Goal: Information Seeking & Learning: Check status

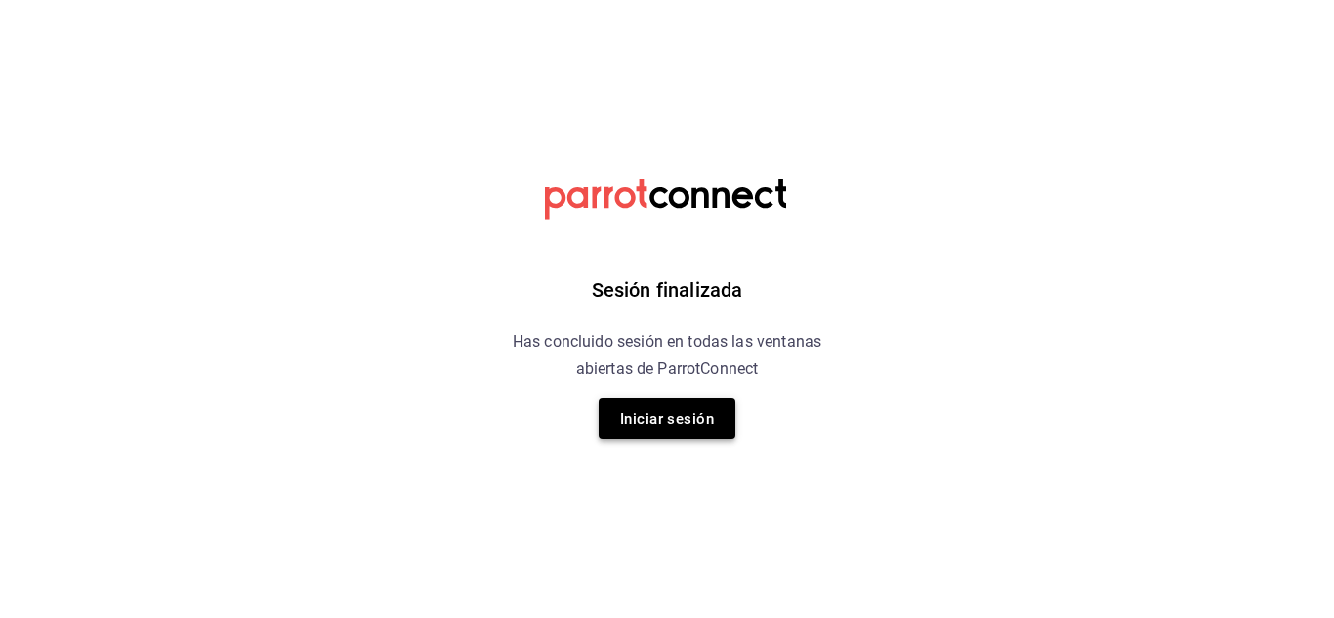
click at [641, 434] on button "Iniciar sesión" at bounding box center [667, 418] width 137 height 41
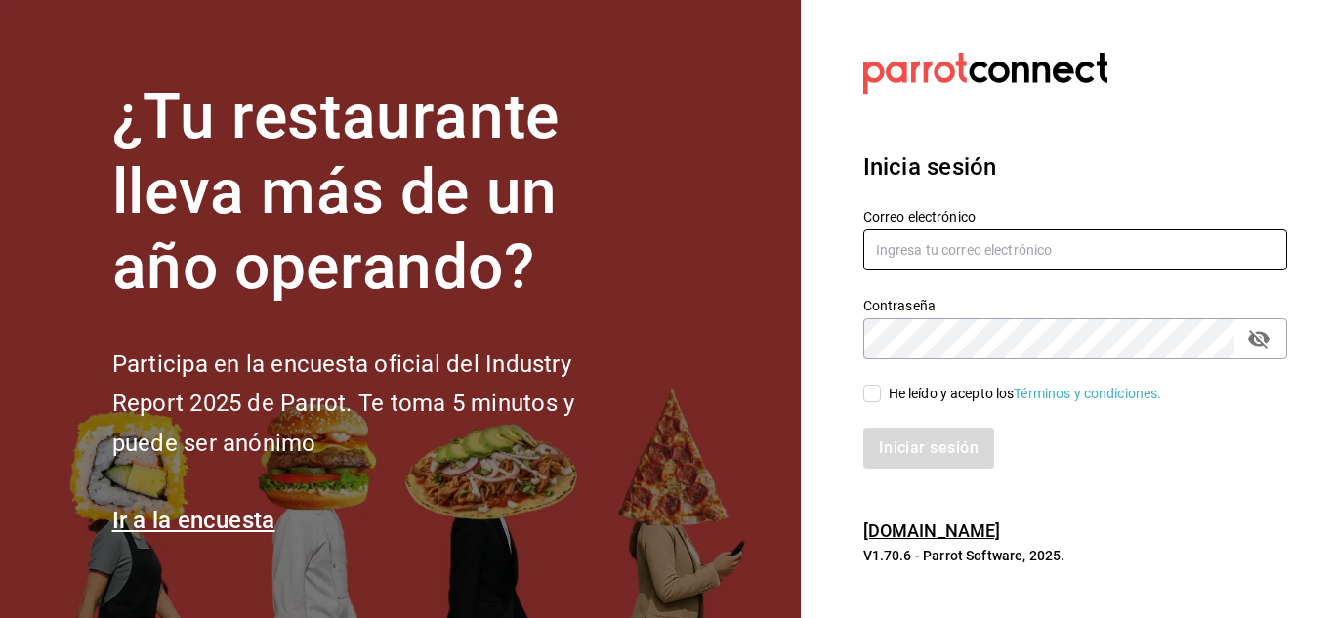
type input "mochomos.metepec@grupocosteno.com"
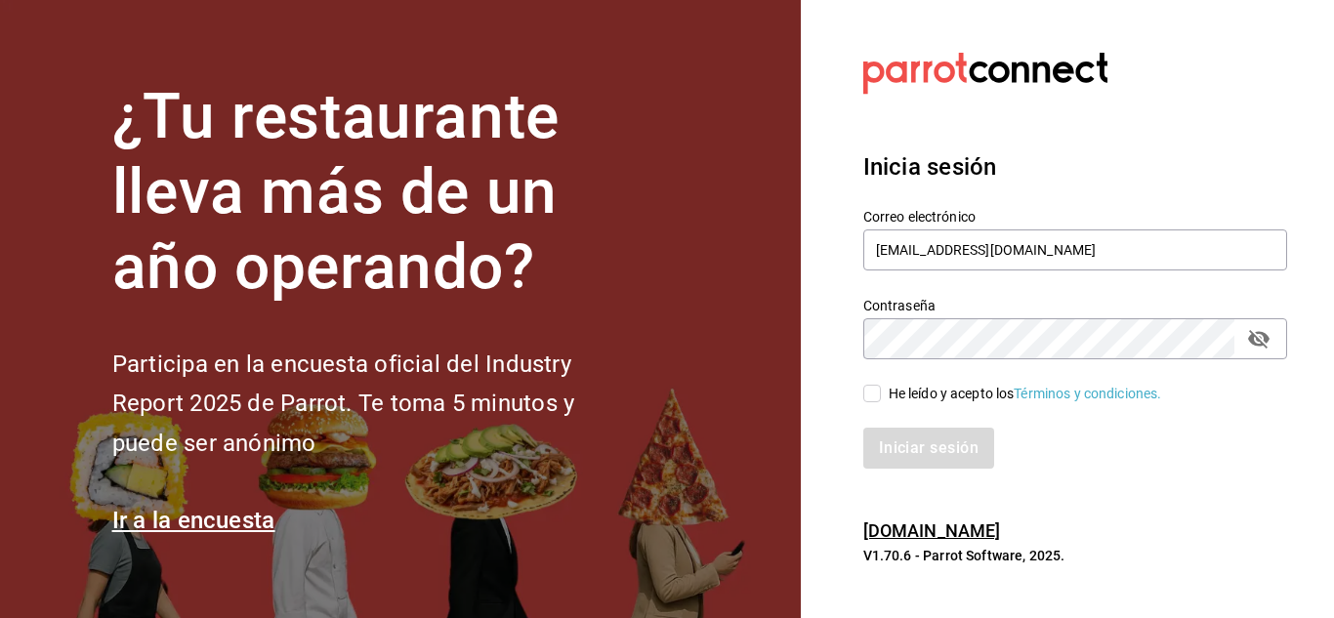
click at [876, 393] on input "He leído y acepto los Términos y condiciones." at bounding box center [872, 394] width 18 height 18
checkbox input "true"
click at [918, 455] on button "Iniciar sesión" at bounding box center [929, 448] width 133 height 41
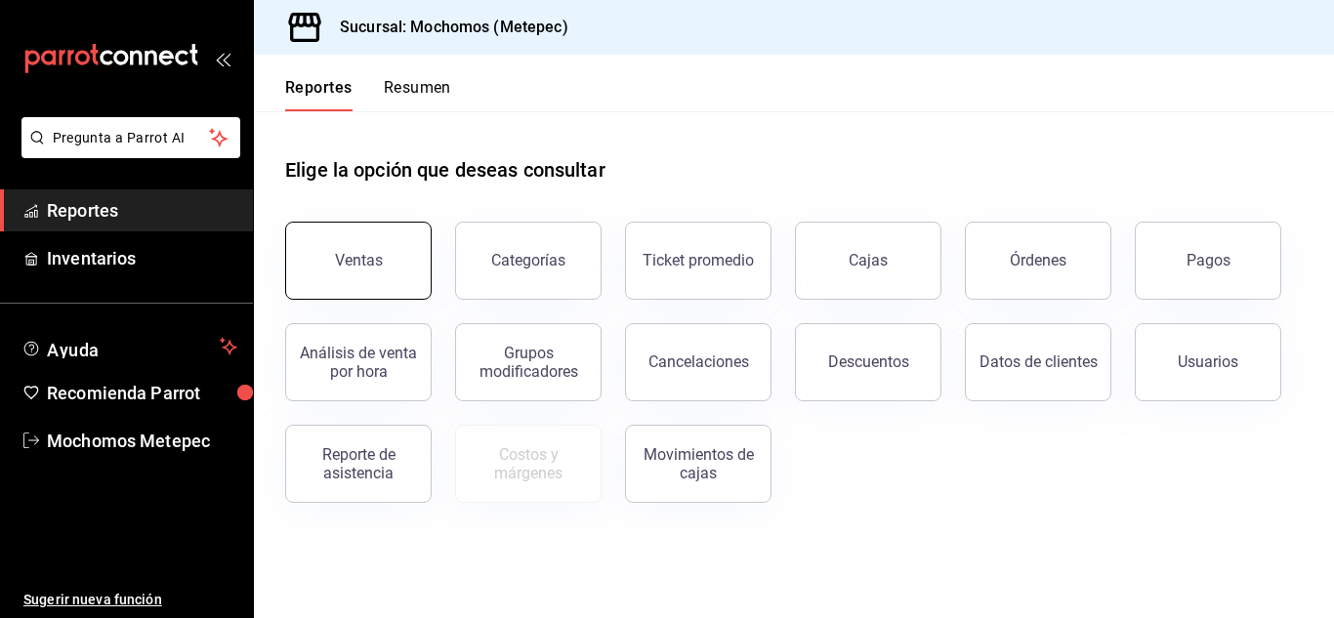
click at [395, 248] on button "Ventas" at bounding box center [358, 261] width 146 height 78
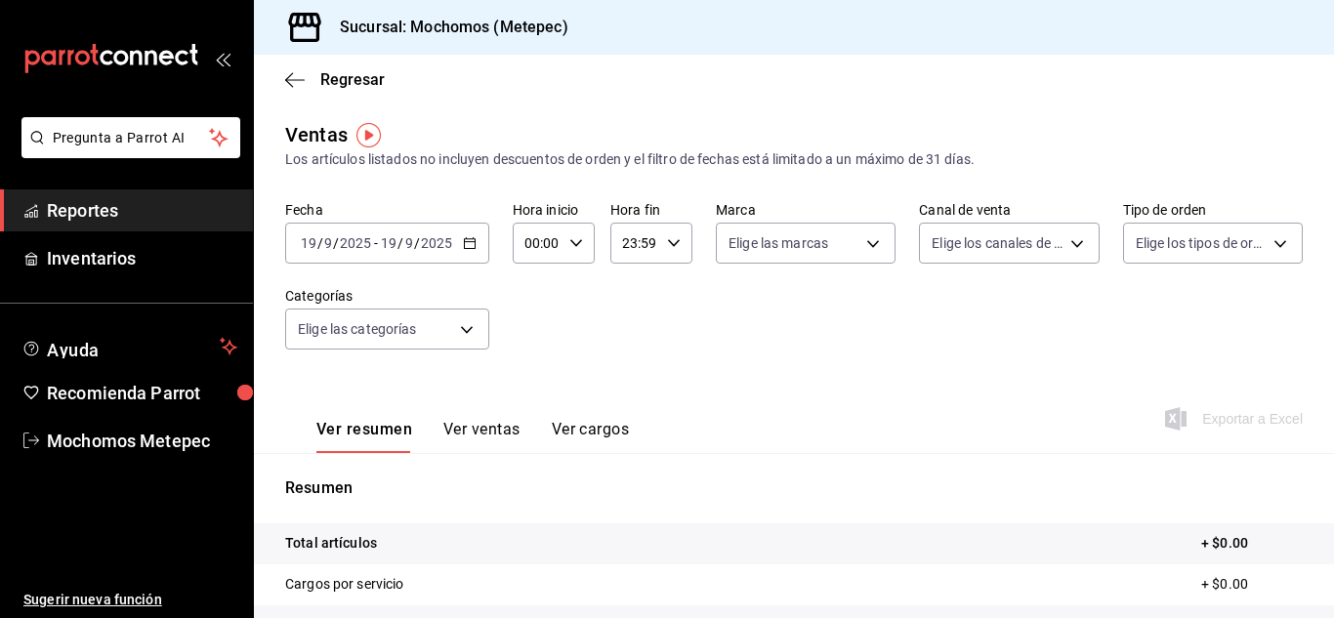
click at [459, 239] on div "[DATE] [DATE] - [DATE] [DATE]" at bounding box center [387, 243] width 204 height 41
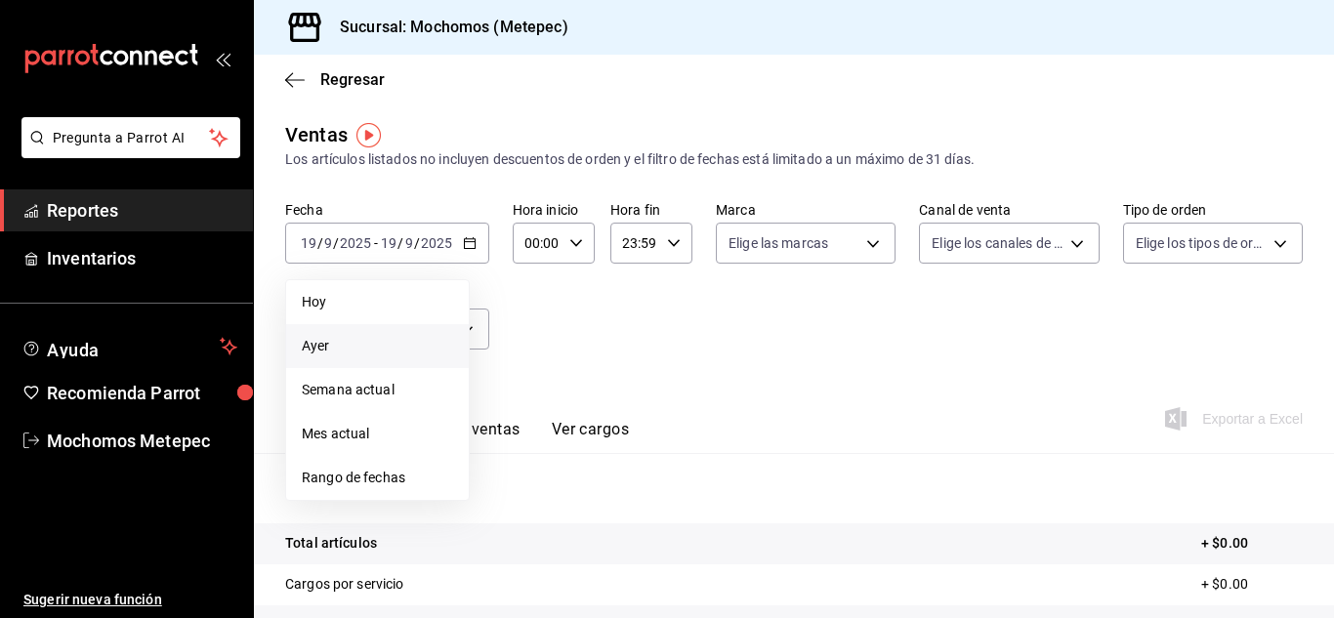
click at [331, 344] on span "Ayer" at bounding box center [377, 346] width 151 height 21
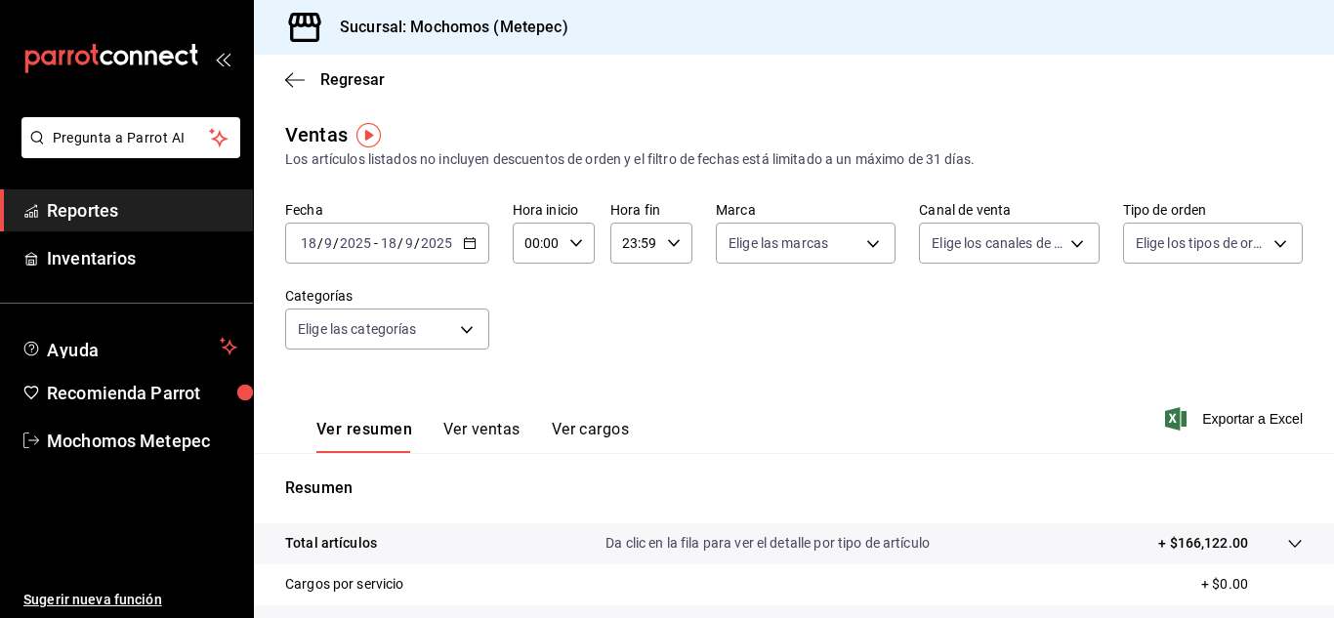
click at [672, 245] on icon "button" at bounding box center [674, 243] width 14 height 14
click at [628, 404] on span "05" at bounding box center [627, 403] width 9 height 16
type input "05:59"
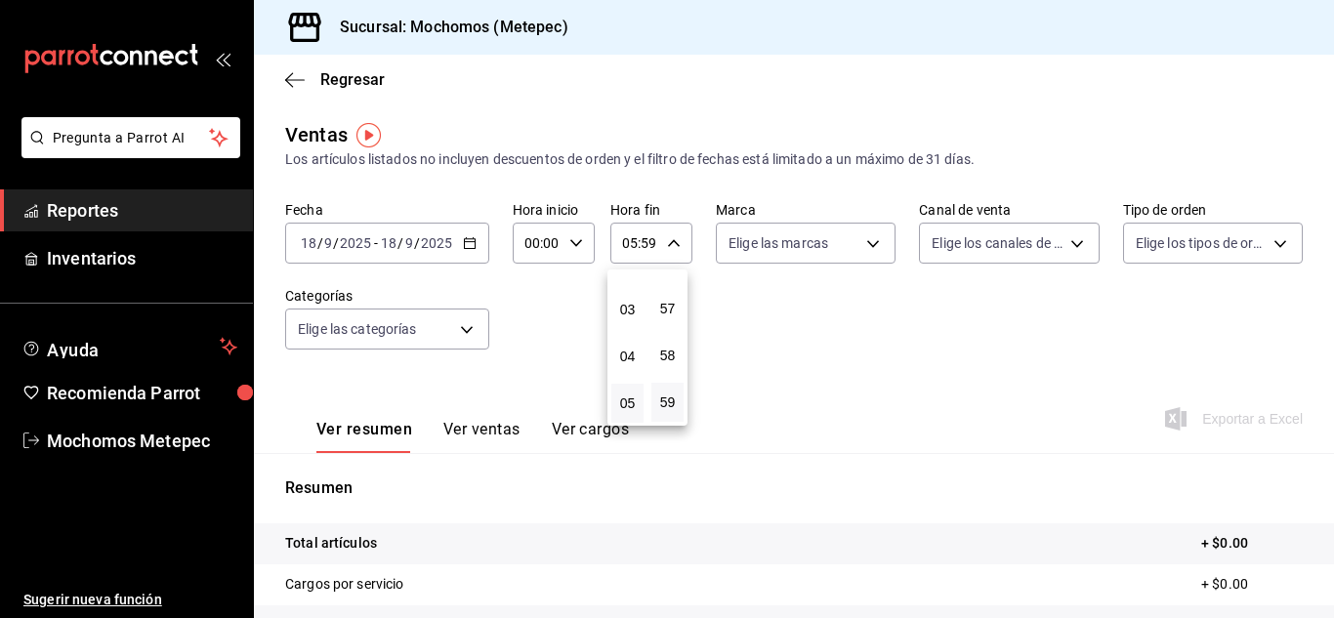
click at [857, 245] on div at bounding box center [667, 309] width 1334 height 618
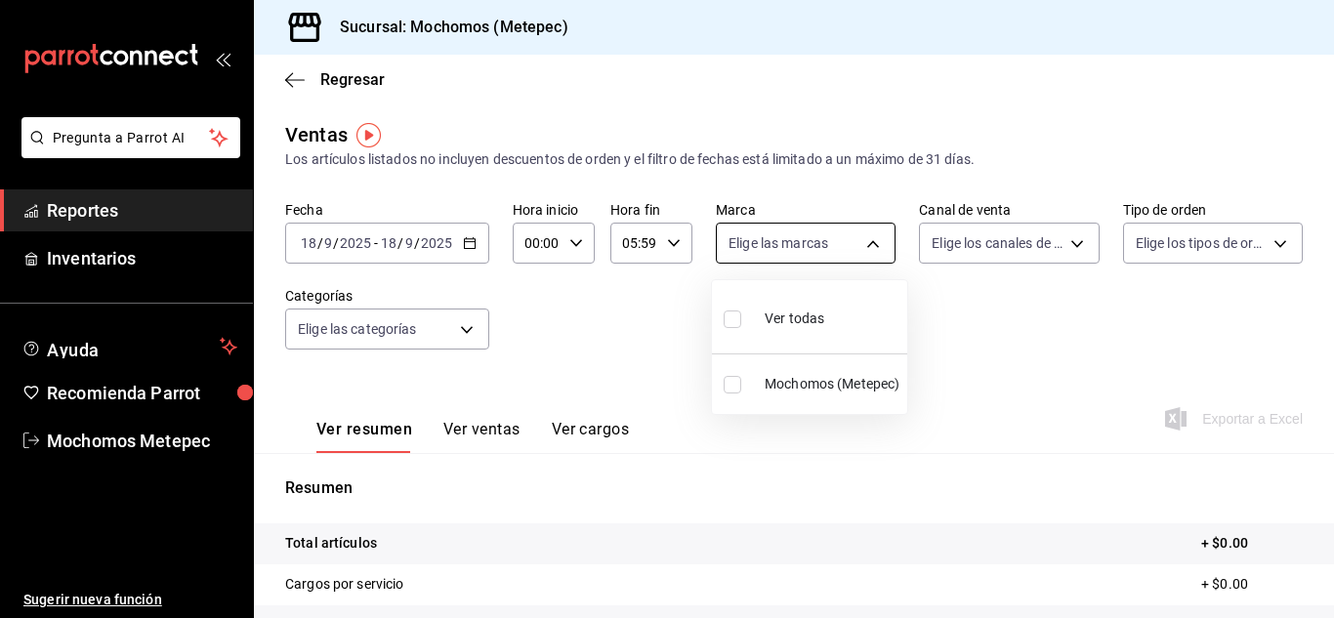
click at [870, 245] on body "Pregunta a Parrot AI Reportes Inventarios Ayuda Recomienda Parrot Mochomos Mete…" at bounding box center [667, 309] width 1334 height 618
click at [724, 322] on input "checkbox" at bounding box center [733, 319] width 18 height 18
checkbox input "true"
type input "2365f74e-aa6b-4392-bdf2-72765591bddf"
checkbox input "true"
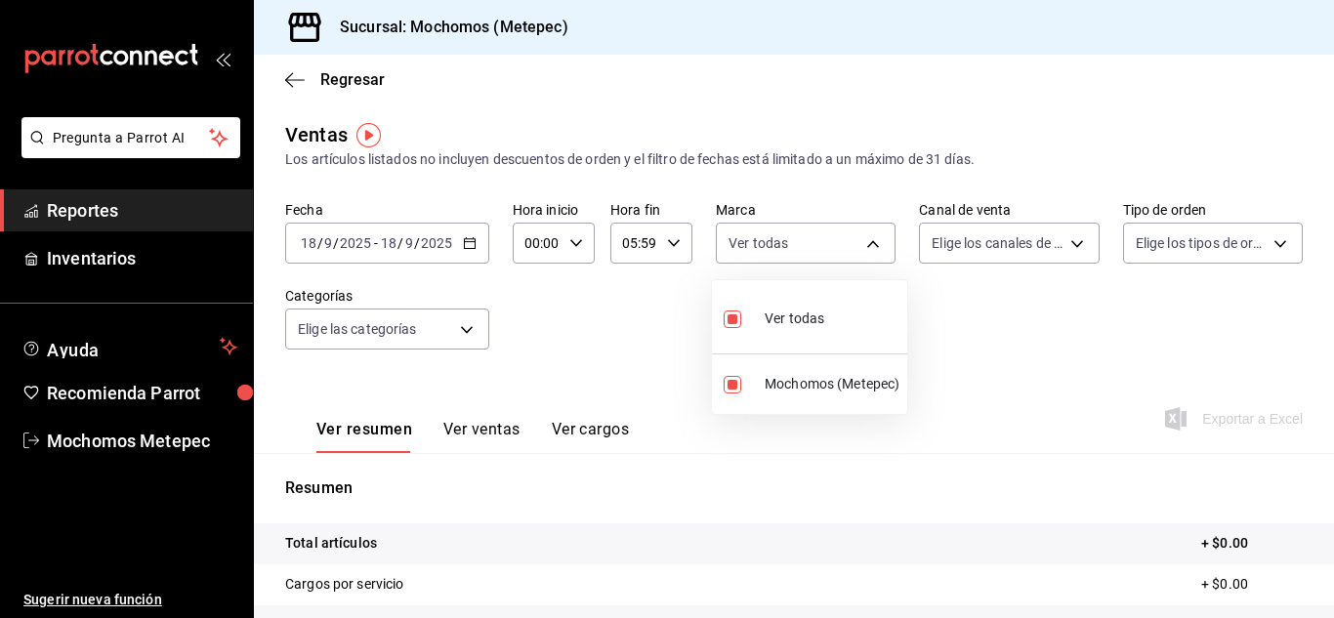
click at [1065, 242] on div at bounding box center [667, 309] width 1334 height 618
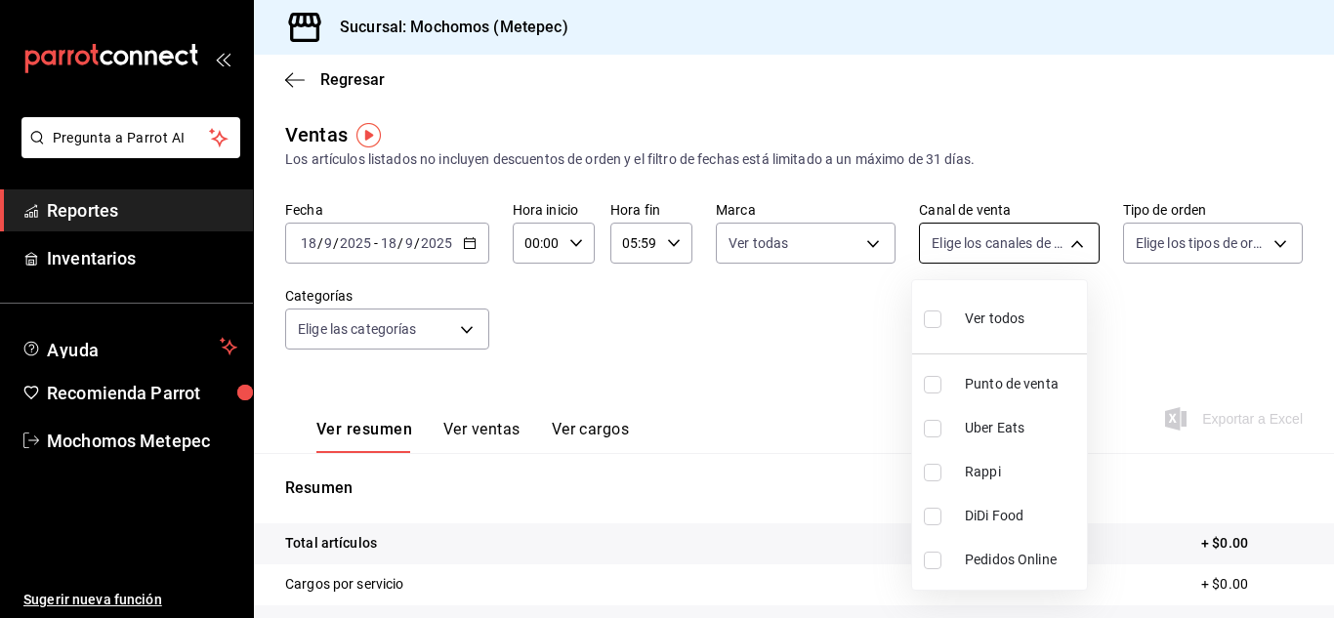
click at [1061, 248] on body "Pregunta a Parrot AI Reportes Inventarios Ayuda Recomienda Parrot Mochomos Mete…" at bounding box center [667, 309] width 1334 height 618
click at [931, 319] on input "checkbox" at bounding box center [933, 319] width 18 height 18
checkbox input "true"
type input "PARROT,UBER_EATS,RAPPI,DIDI_FOOD,ONLINE"
checkbox input "true"
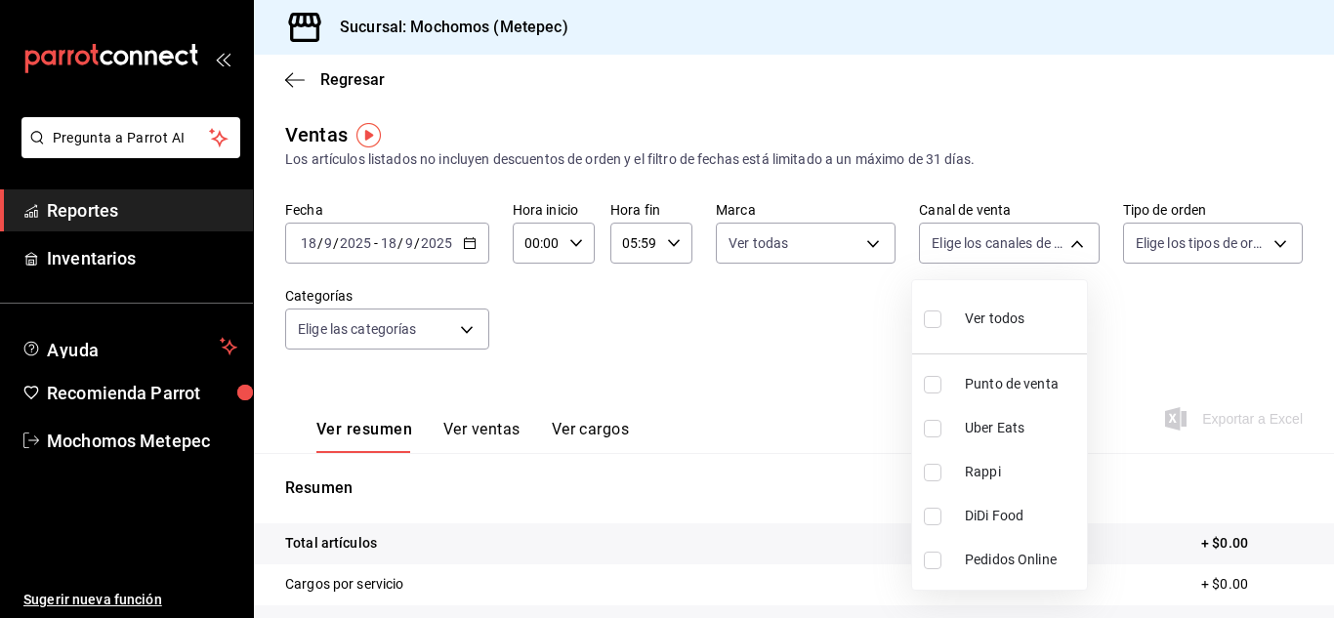
checkbox input "true"
click at [1264, 241] on div at bounding box center [667, 309] width 1334 height 618
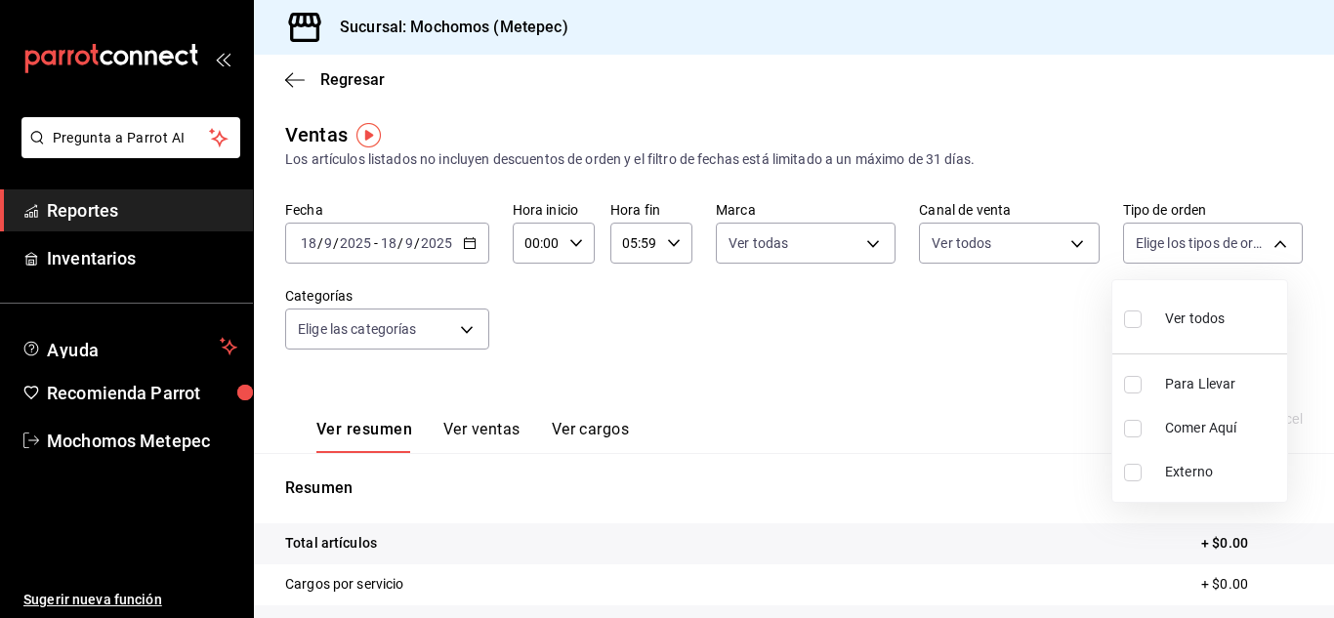
click at [1264, 241] on body "Pregunta a Parrot AI Reportes Inventarios Ayuda Recomienda Parrot Mochomos Mete…" at bounding box center [667, 309] width 1334 height 618
click at [1132, 322] on input "checkbox" at bounding box center [1133, 319] width 18 height 18
checkbox input "true"
type input "3a236ed8-2e24-47ca-8e59-ead494492482,da8509e8-5fca-4f62-958e-973104937870,EXTER…"
checkbox input "true"
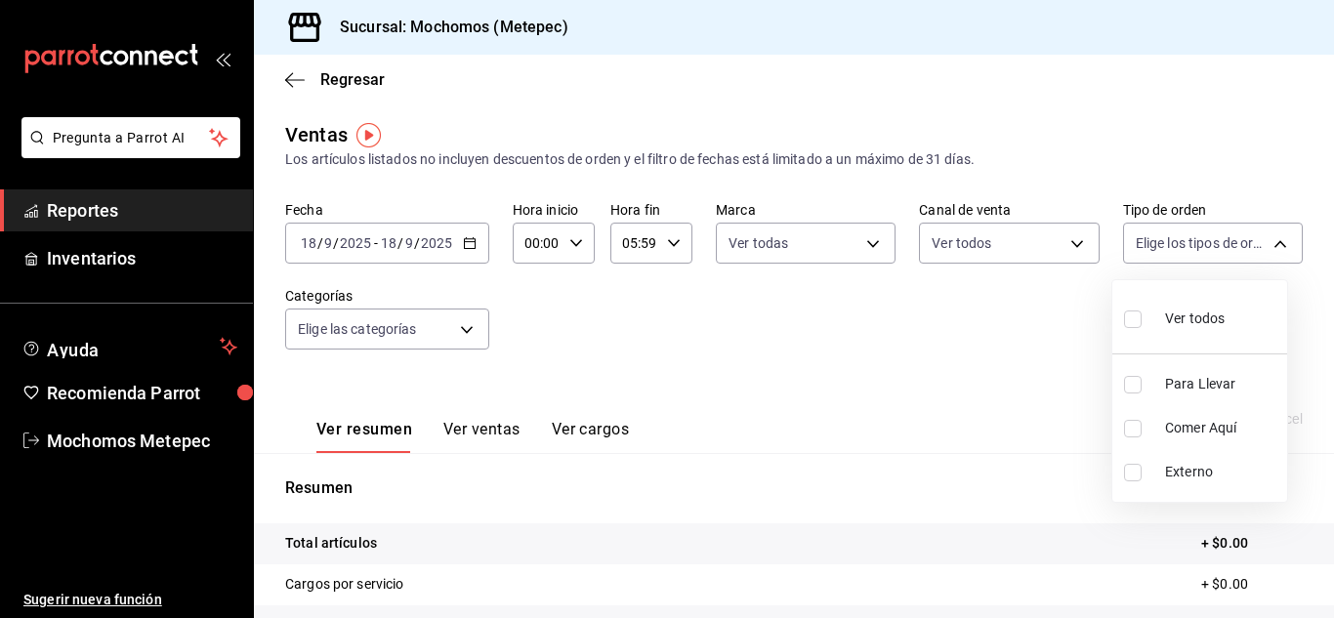
checkbox input "true"
click at [479, 430] on div at bounding box center [667, 309] width 1334 height 618
click at [479, 430] on button "Ver ventas" at bounding box center [481, 436] width 77 height 33
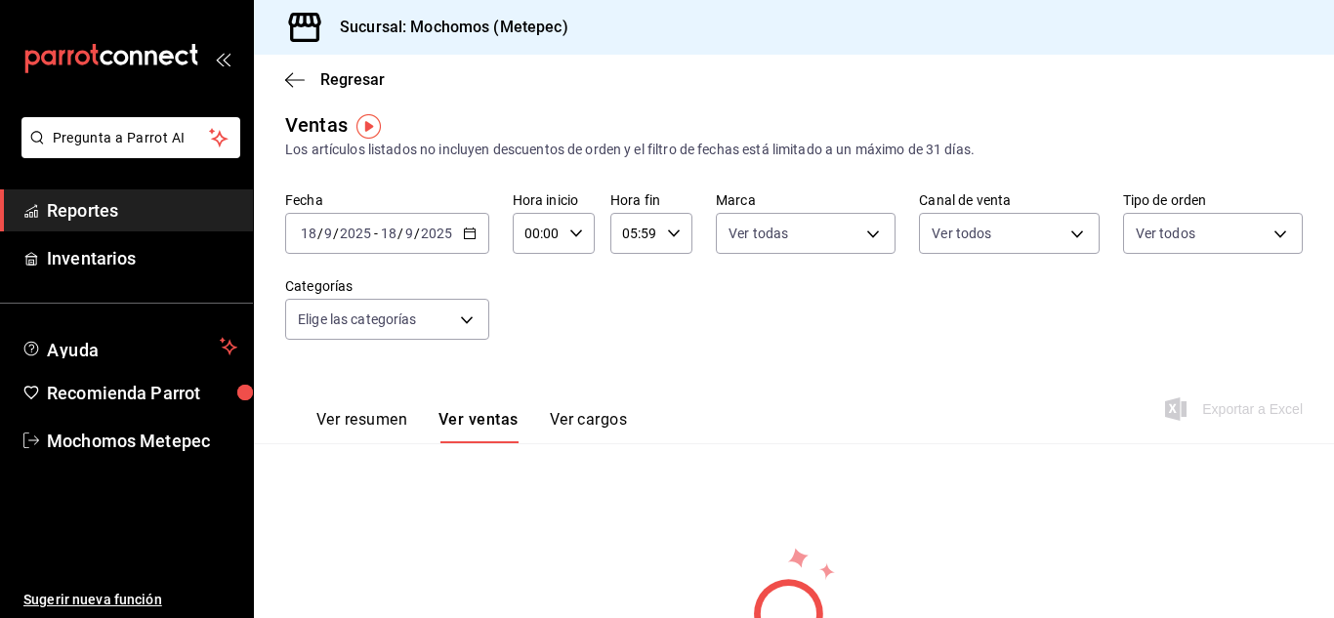
scroll to position [9, 0]
click at [463, 323] on body "Pregunta a Parrot AI Reportes Inventarios Ayuda Recomienda Parrot Mochomos Mete…" at bounding box center [667, 309] width 1334 height 618
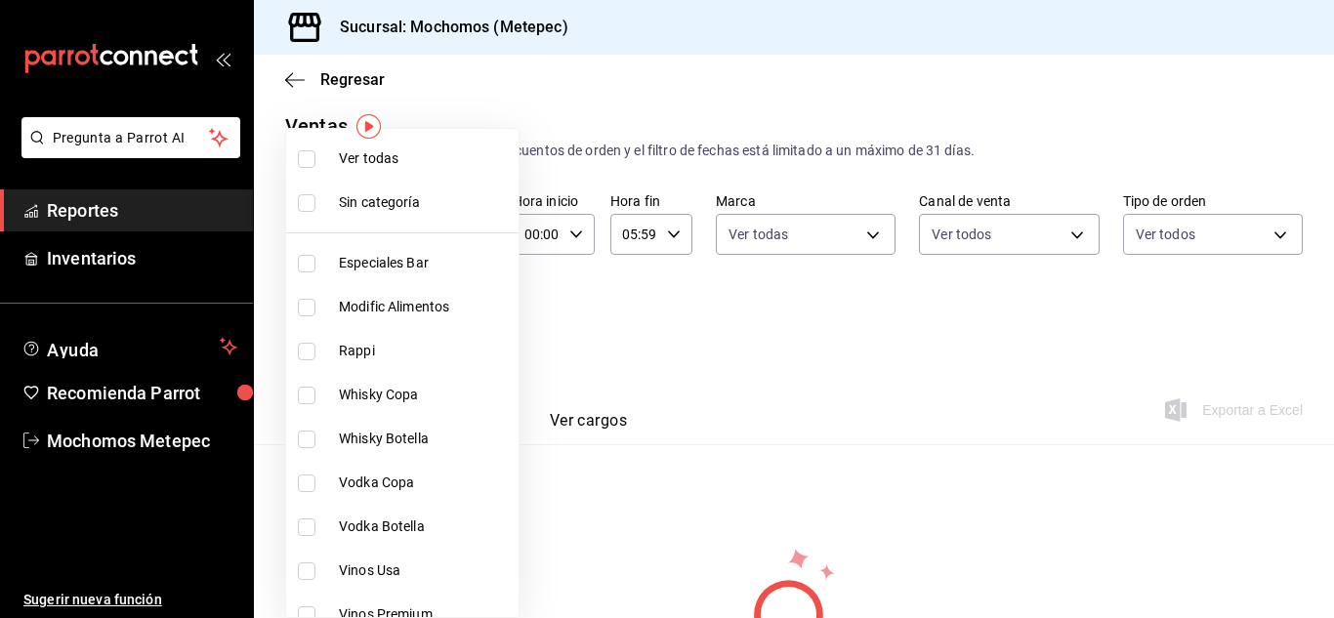
click at [306, 162] on input "checkbox" at bounding box center [307, 159] width 18 height 18
checkbox input "true"
type input "c9cbc288-c827-488d-81f5-370afefb1912,46081463-7037-4dd2-a9ab-e56ff6a8fa7c,bf958…"
checkbox input "true"
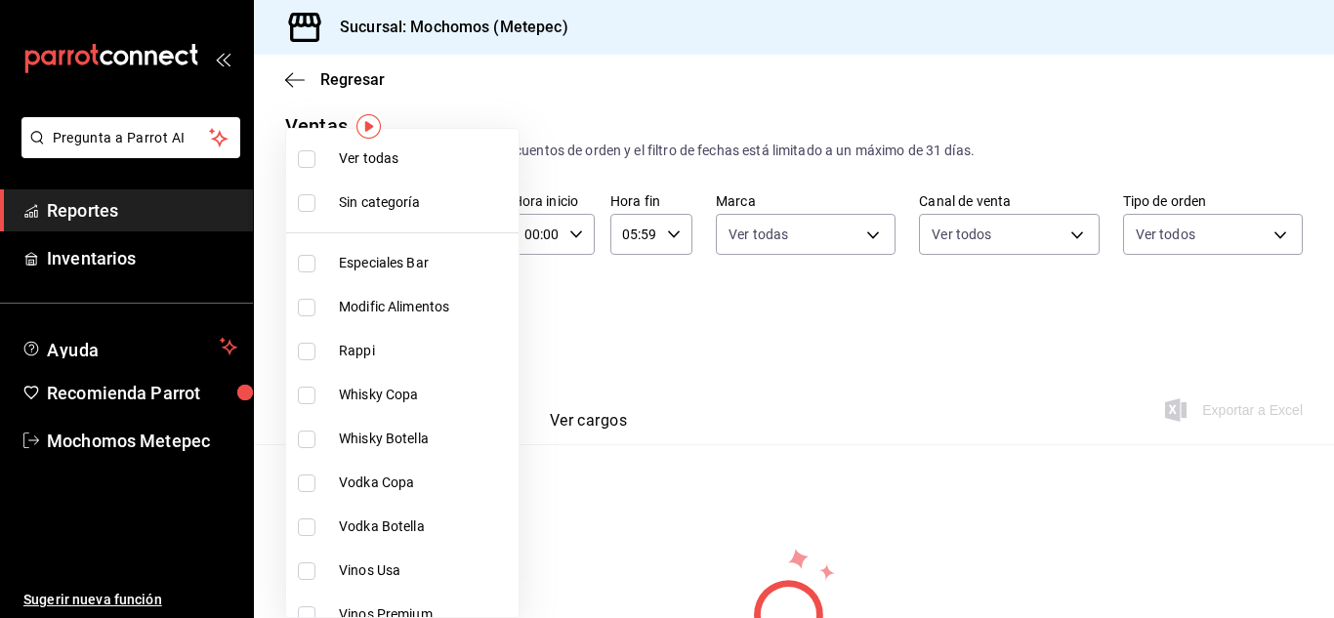
checkbox input "true"
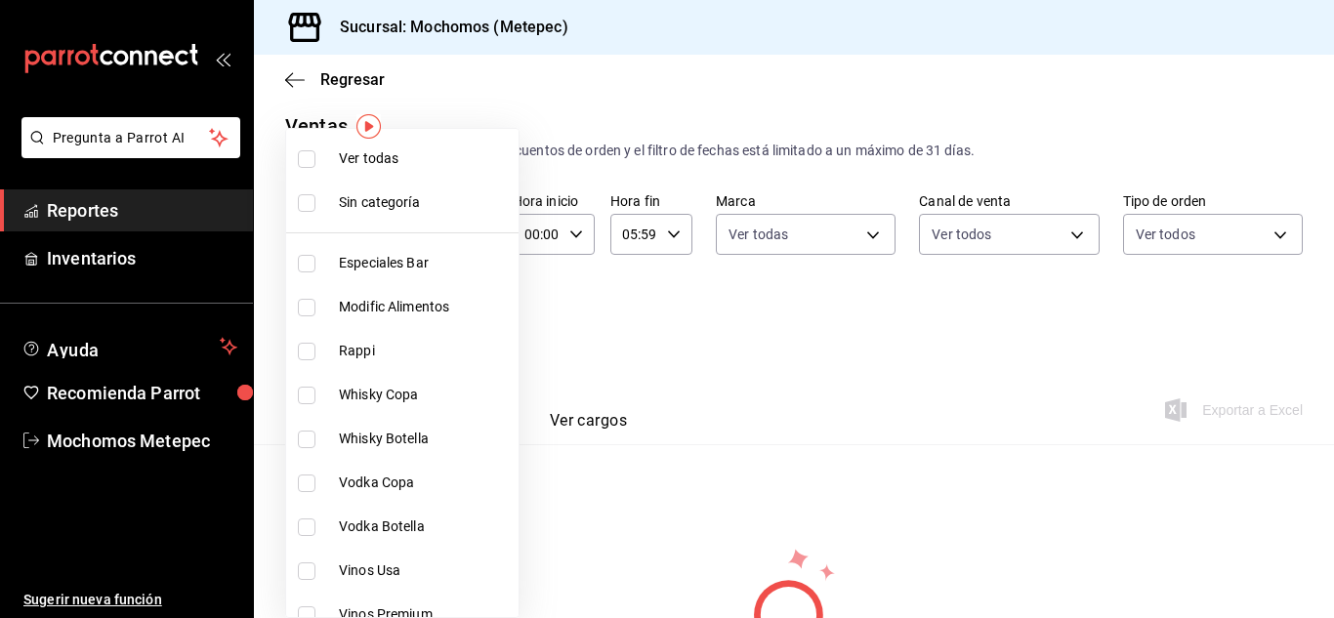
checkbox input "true"
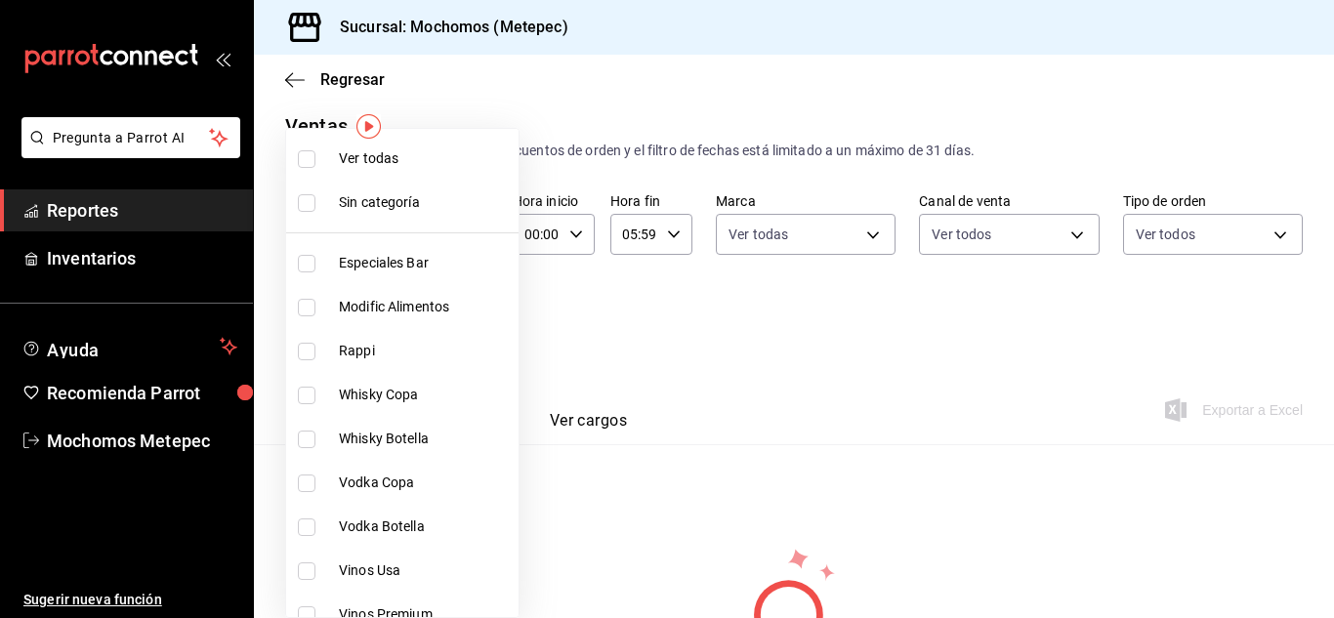
checkbox input "true"
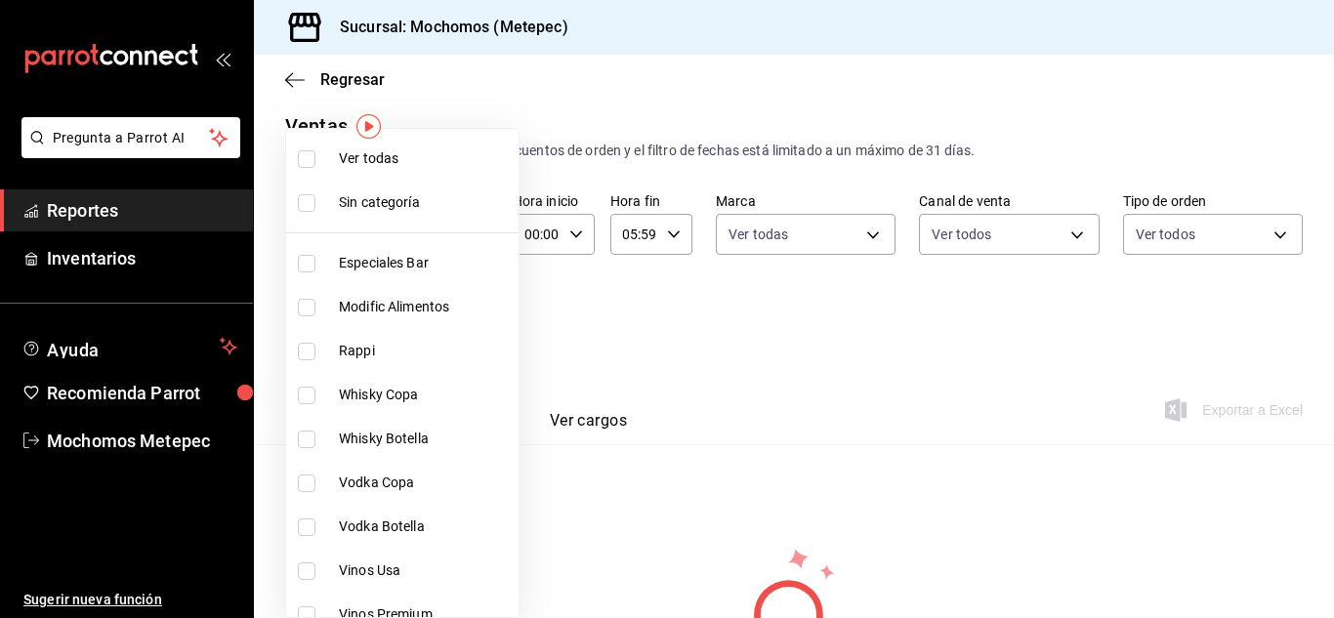
checkbox input "true"
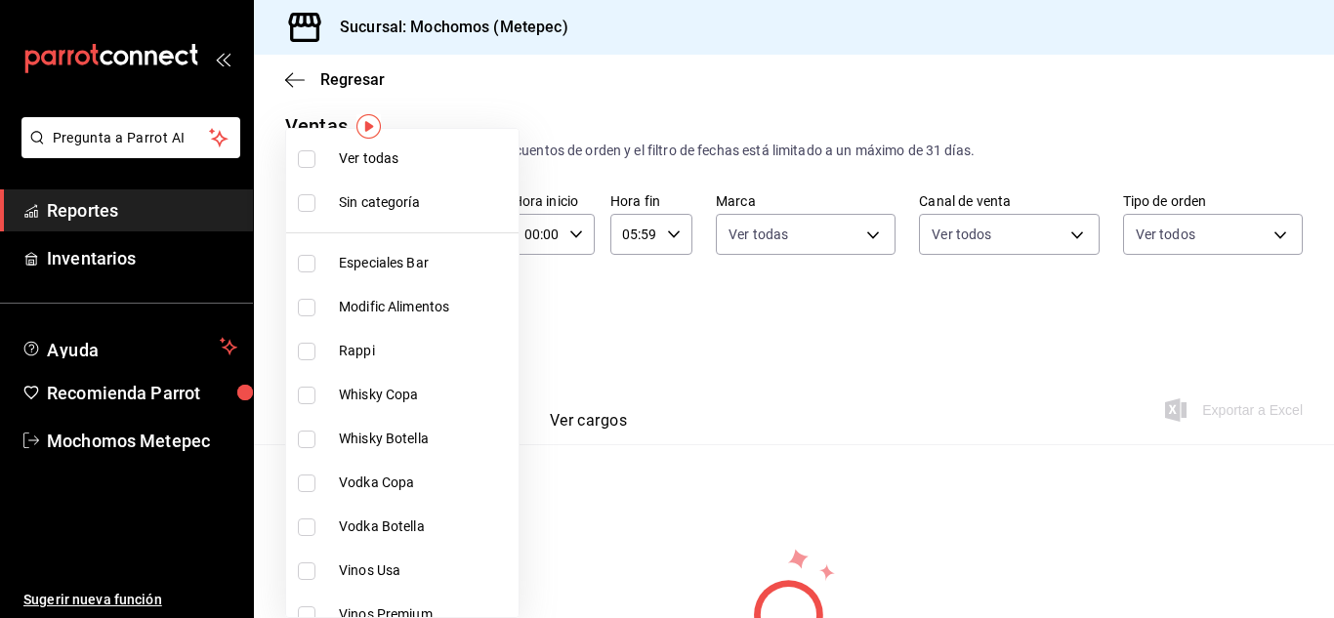
checkbox input "true"
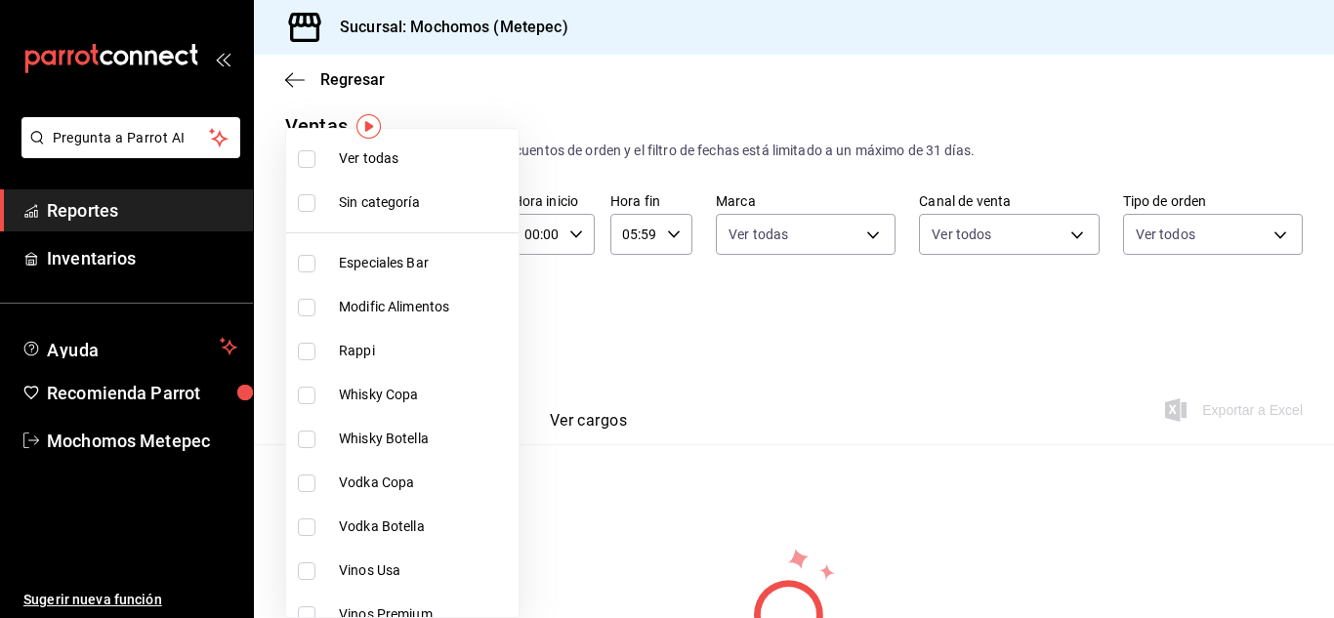
checkbox input "true"
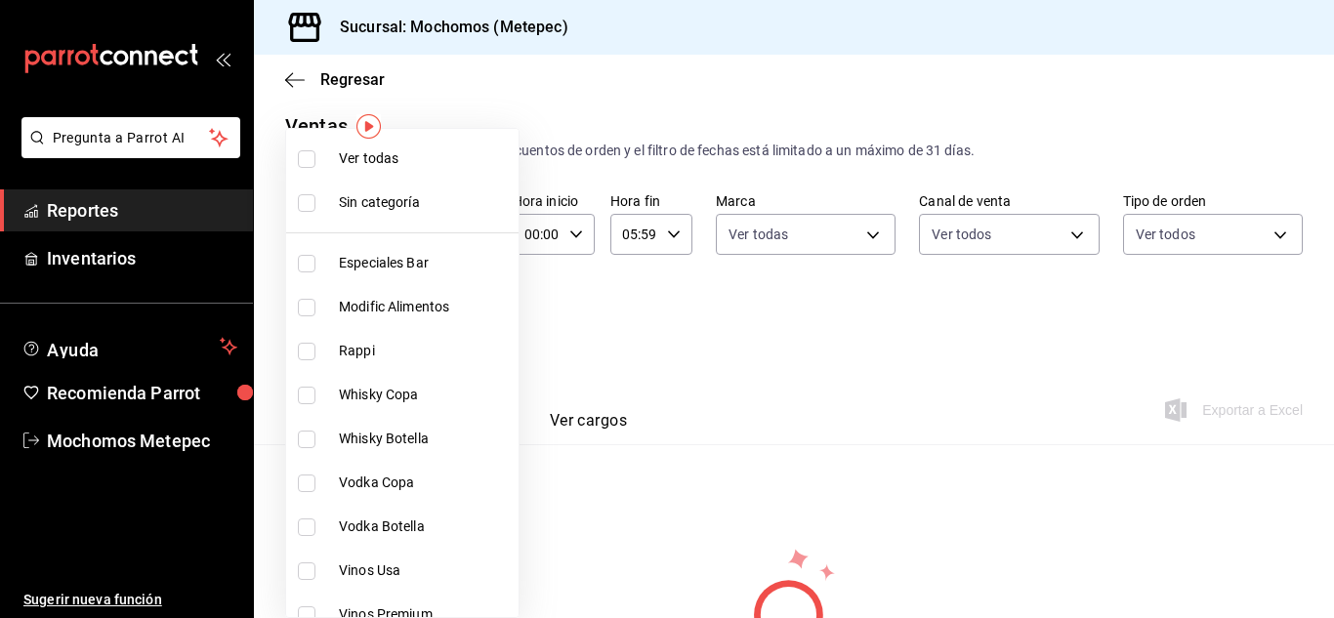
checkbox input "true"
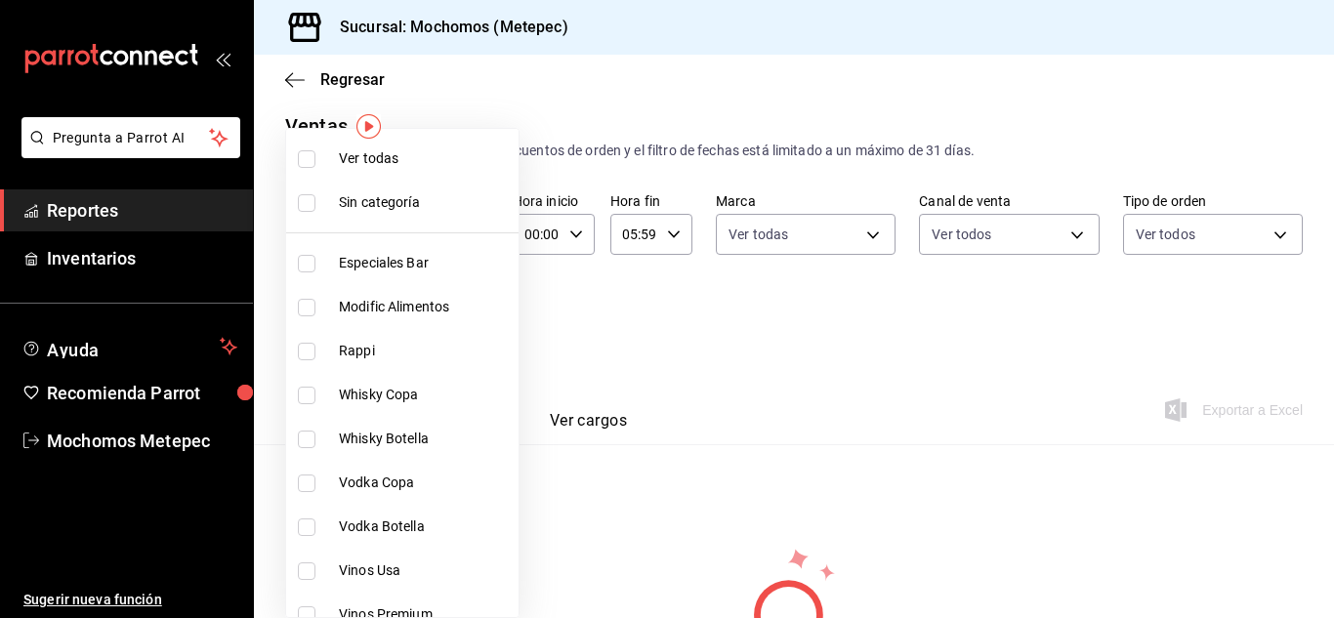
checkbox input "true"
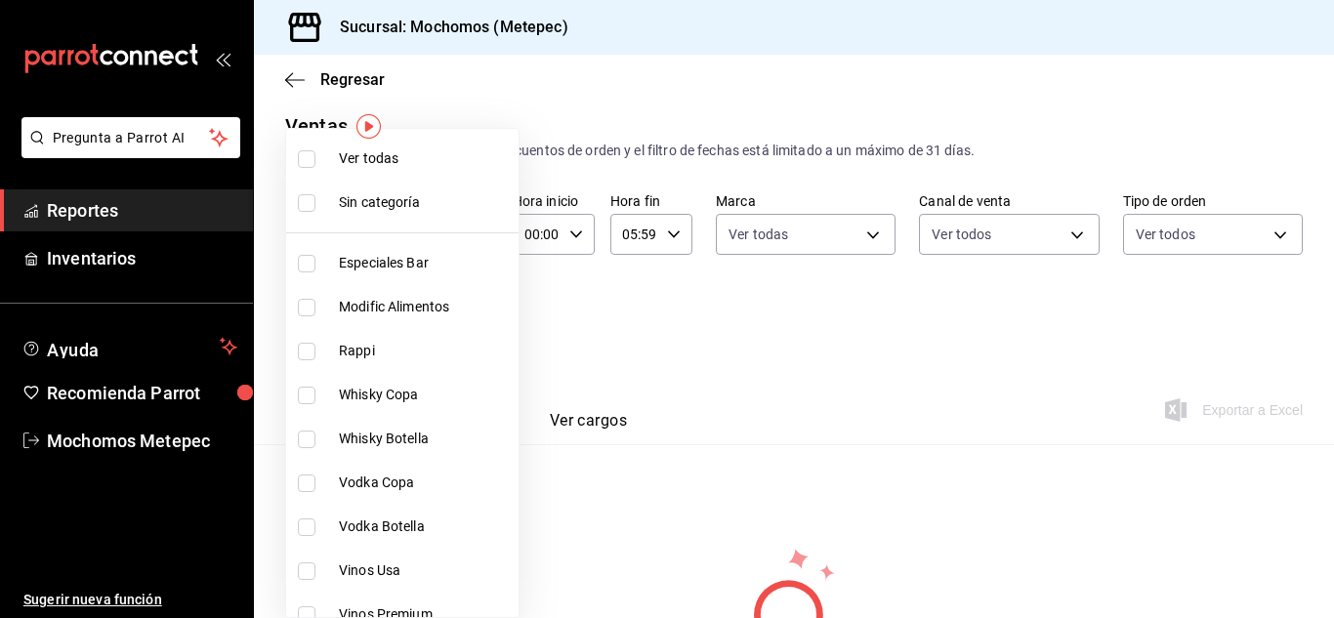
checkbox input "true"
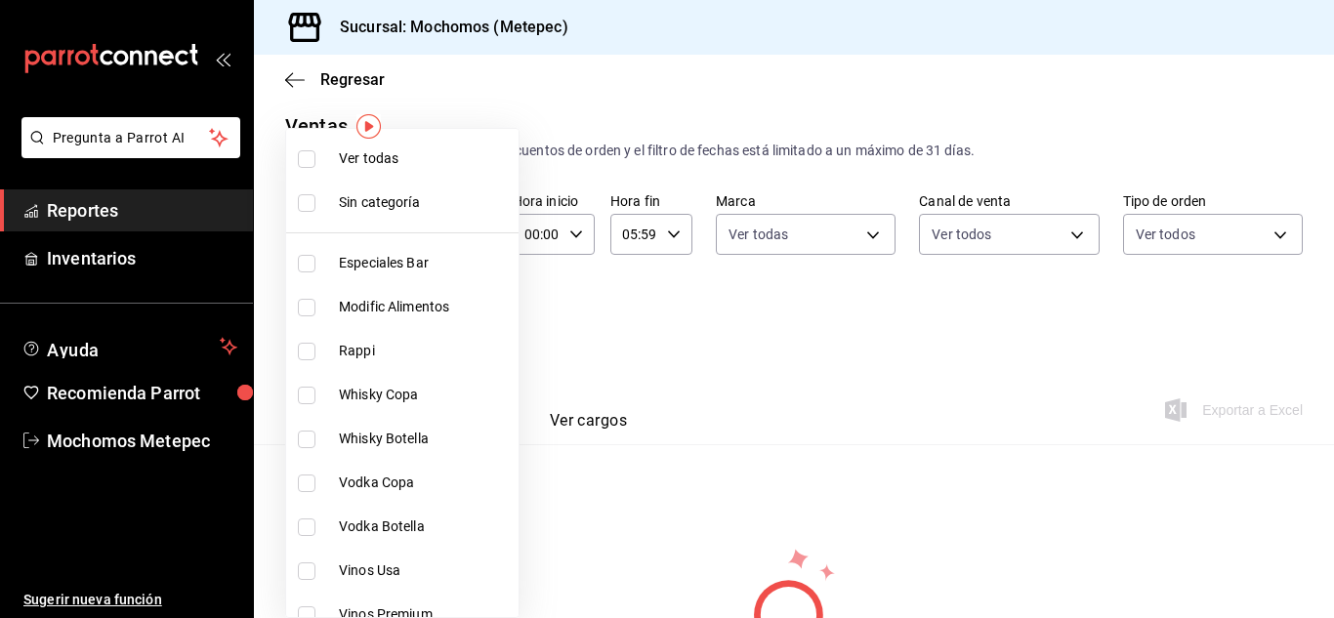
checkbox input "true"
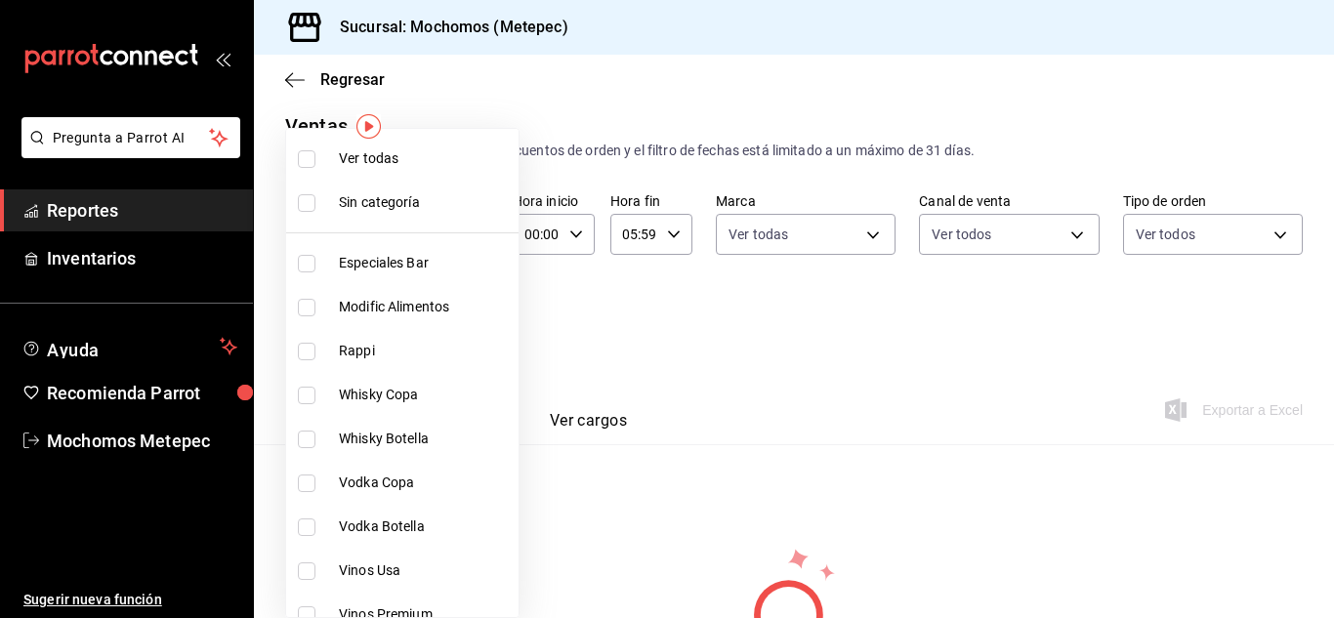
checkbox input "true"
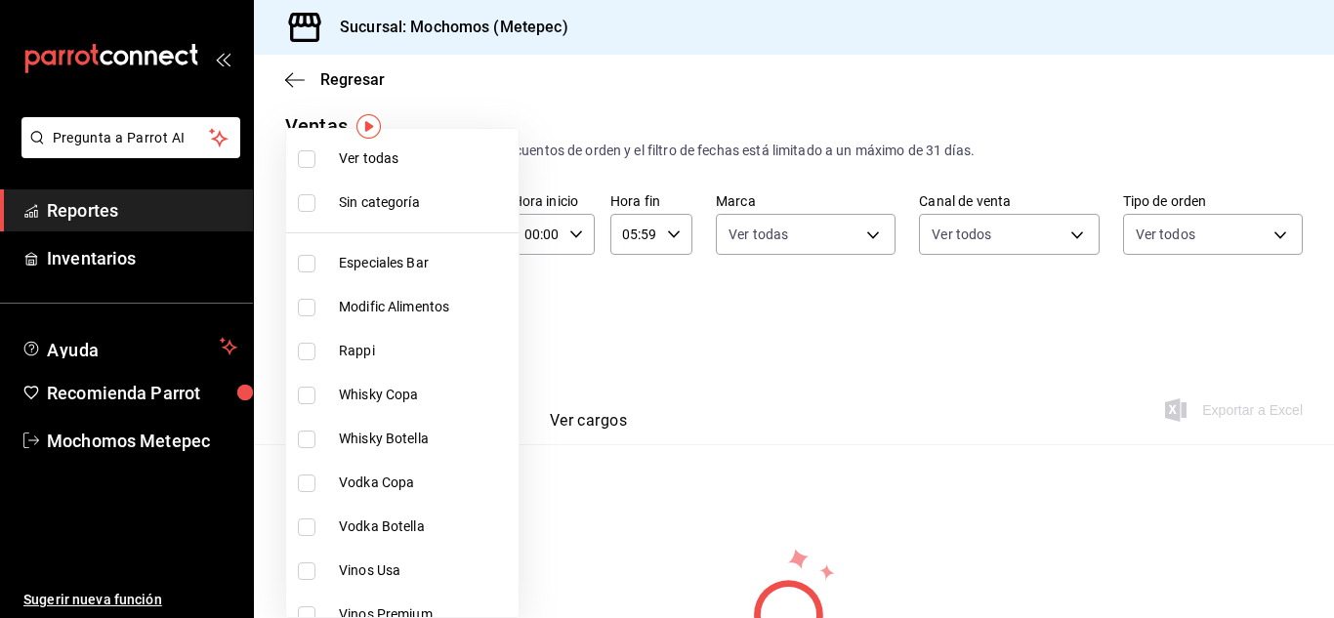
checkbox input "true"
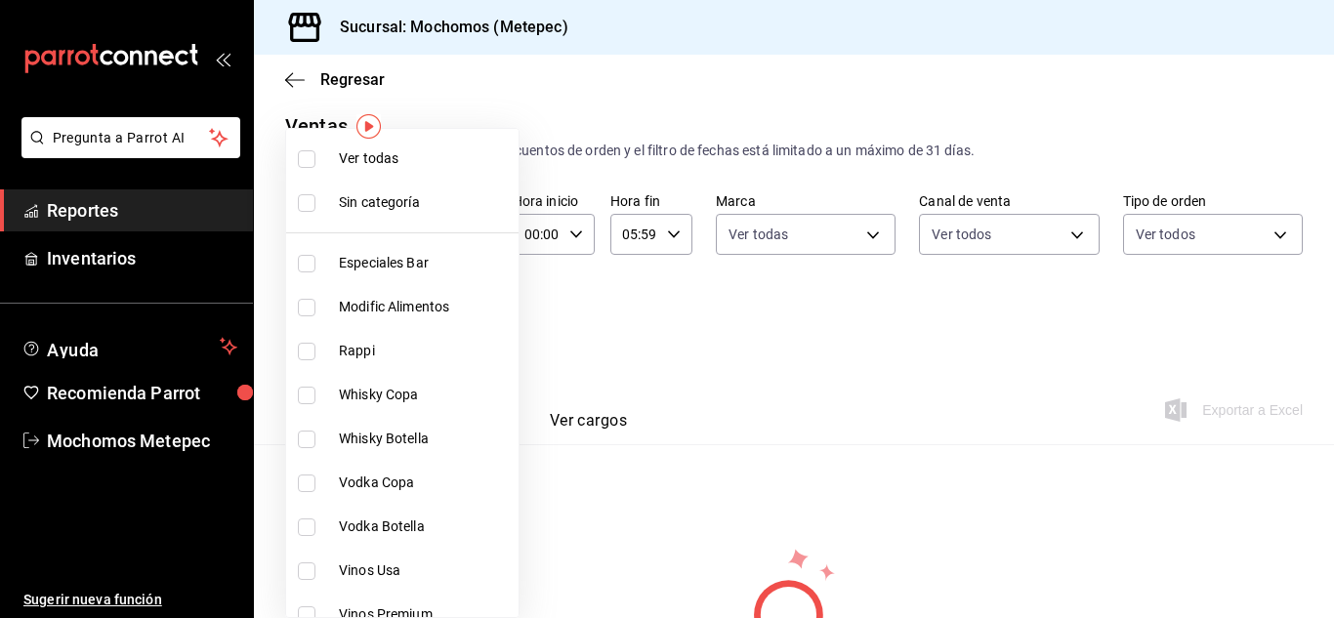
checkbox input "true"
click at [569, 369] on div at bounding box center [667, 309] width 1334 height 618
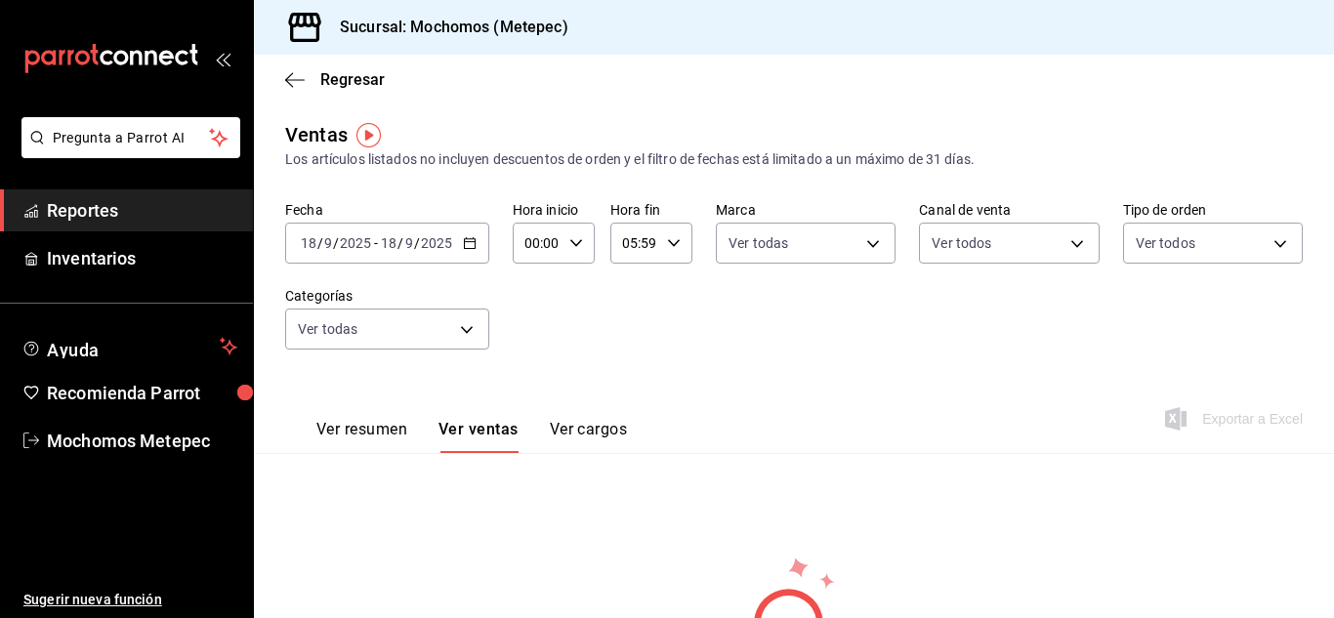
click at [372, 428] on button "Ver resumen" at bounding box center [361, 436] width 91 height 33
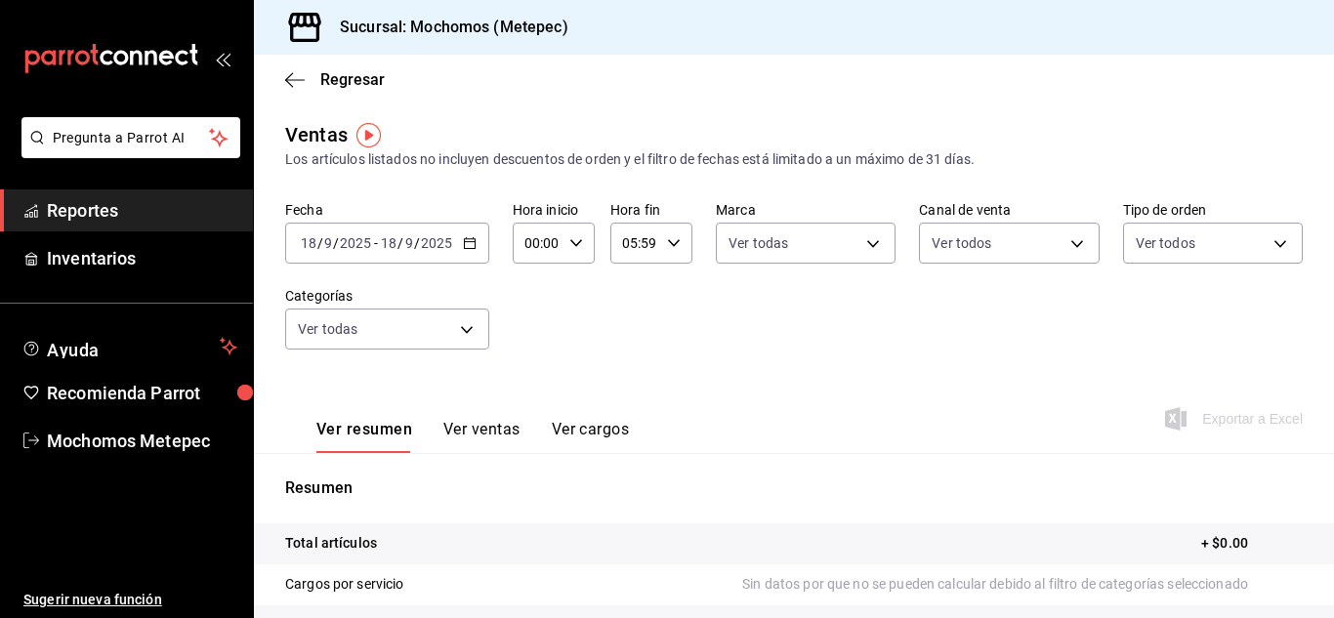
click at [474, 239] on \(Stroke\) "button" at bounding box center [470, 243] width 12 height 11
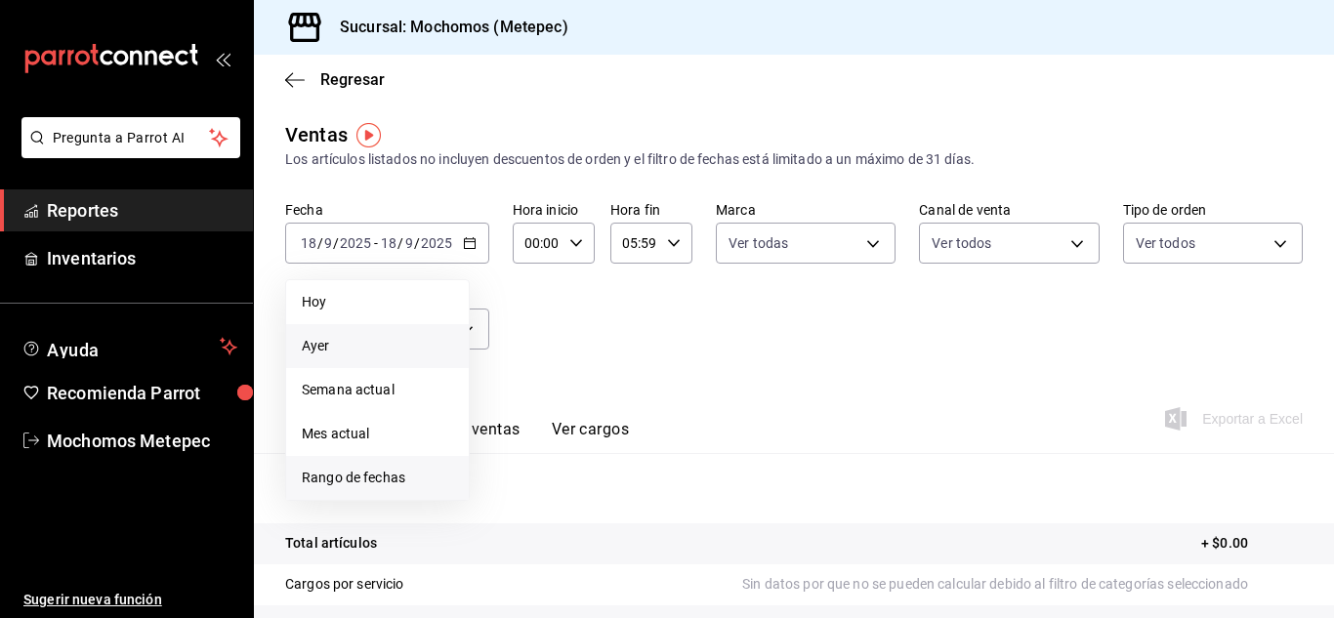
click at [325, 492] on li "Rango de fechas" at bounding box center [377, 478] width 183 height 44
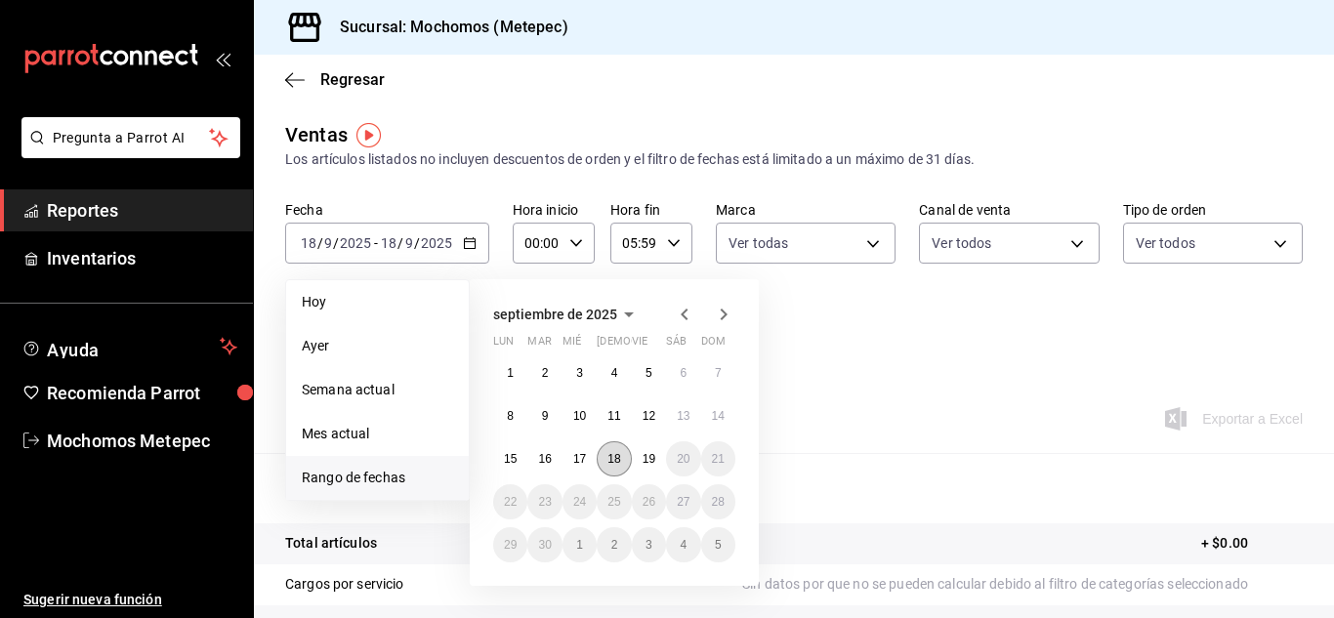
click at [613, 461] on abbr "18" at bounding box center [613, 459] width 13 height 14
click at [649, 459] on abbr "19" at bounding box center [648, 459] width 13 height 14
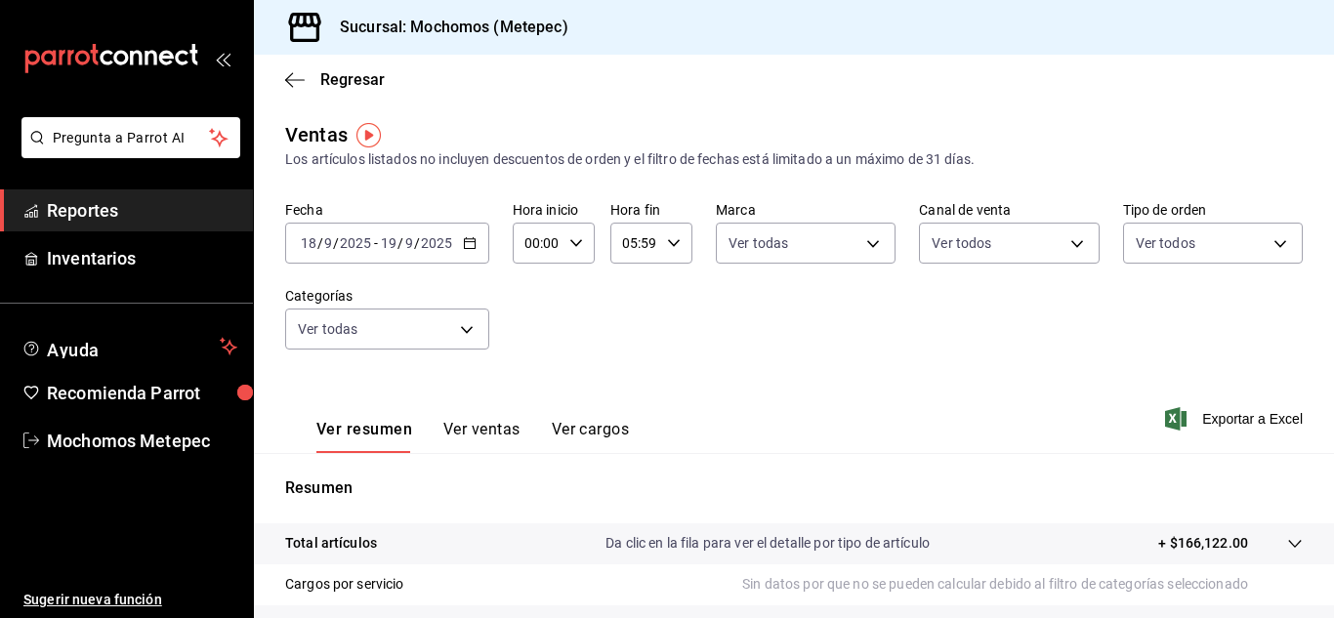
click at [572, 231] on div "00:00 Hora inicio" at bounding box center [554, 243] width 82 height 41
click at [529, 390] on span "05" at bounding box center [531, 392] width 9 height 16
type input "05:00"
click at [1245, 428] on div at bounding box center [667, 309] width 1334 height 618
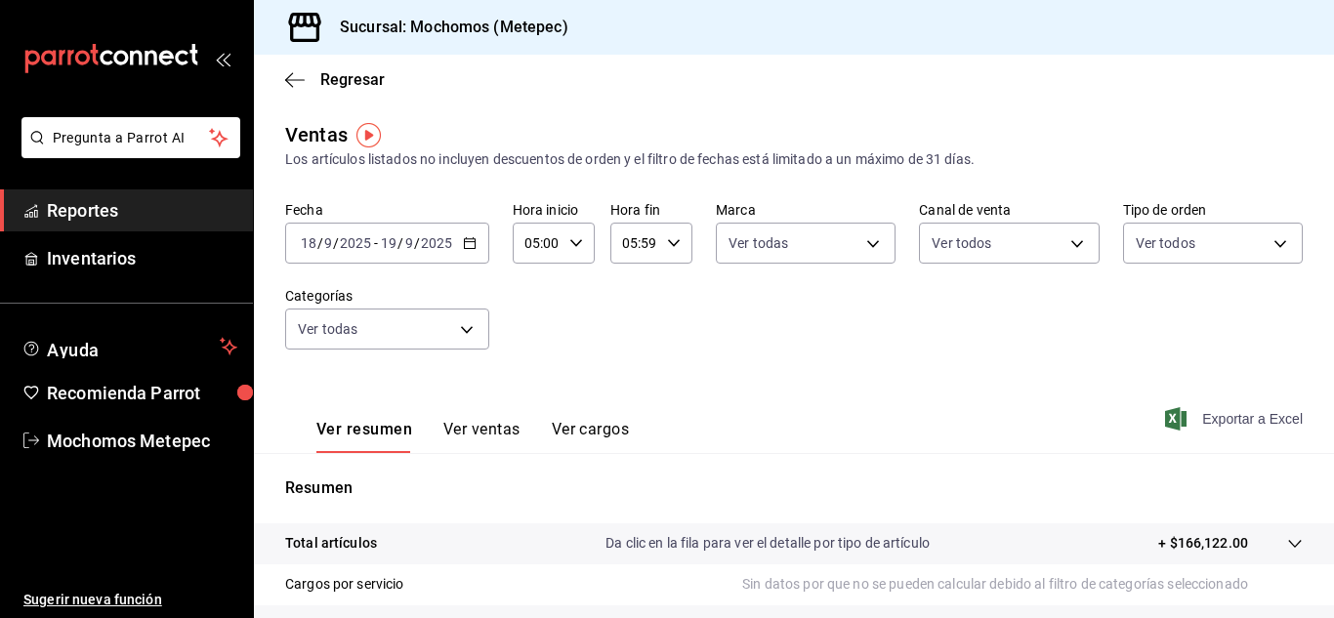
click at [1229, 411] on span "Exportar a Excel" at bounding box center [1236, 418] width 134 height 23
click at [204, 272] on link "Inventarios" at bounding box center [126, 258] width 253 height 42
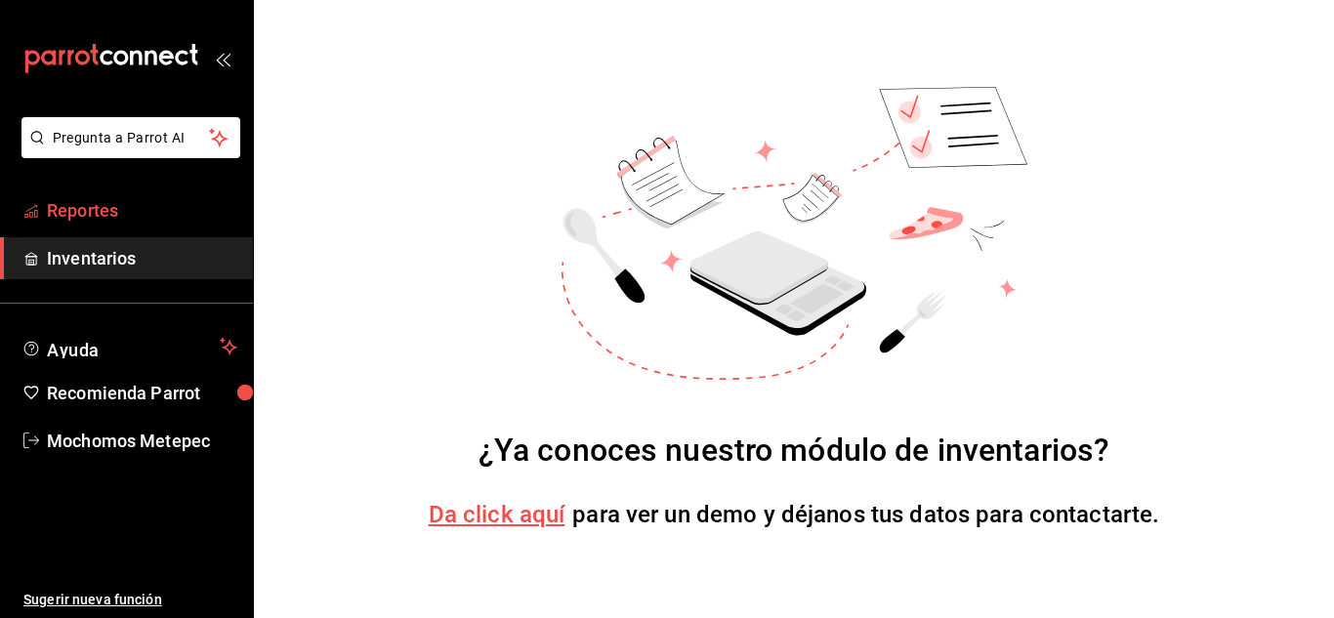
click at [182, 208] on span "Reportes" at bounding box center [142, 210] width 190 height 26
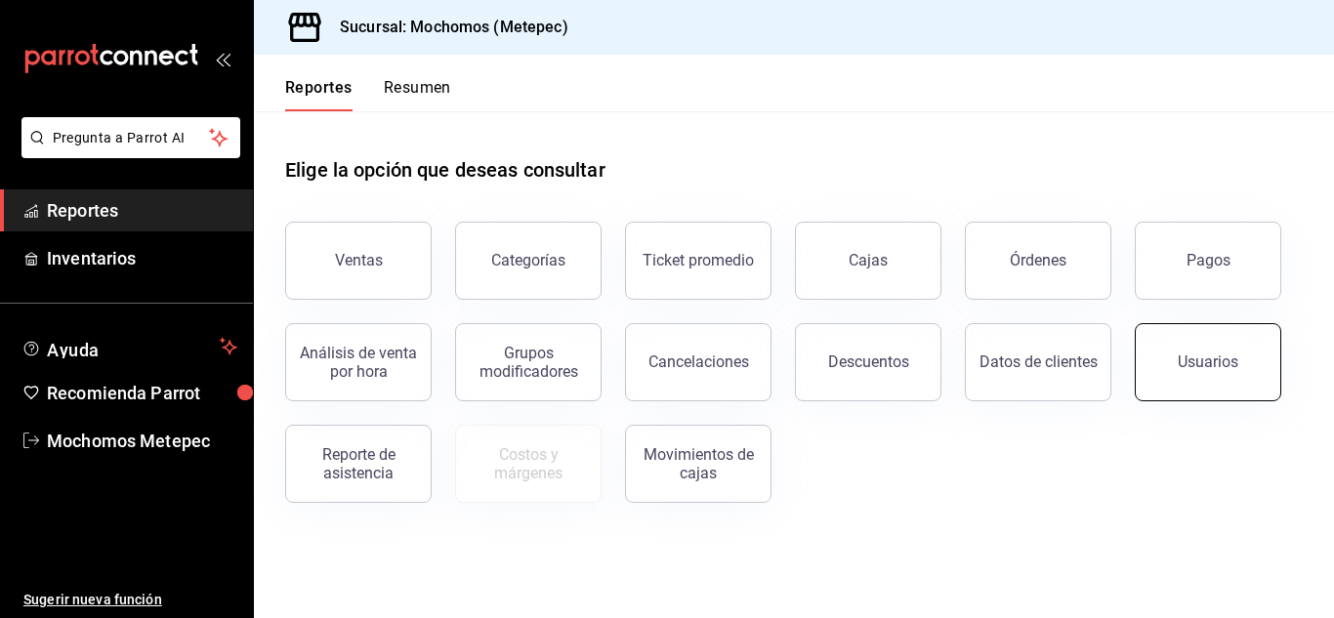
click at [1229, 351] on button "Usuarios" at bounding box center [1208, 362] width 146 height 78
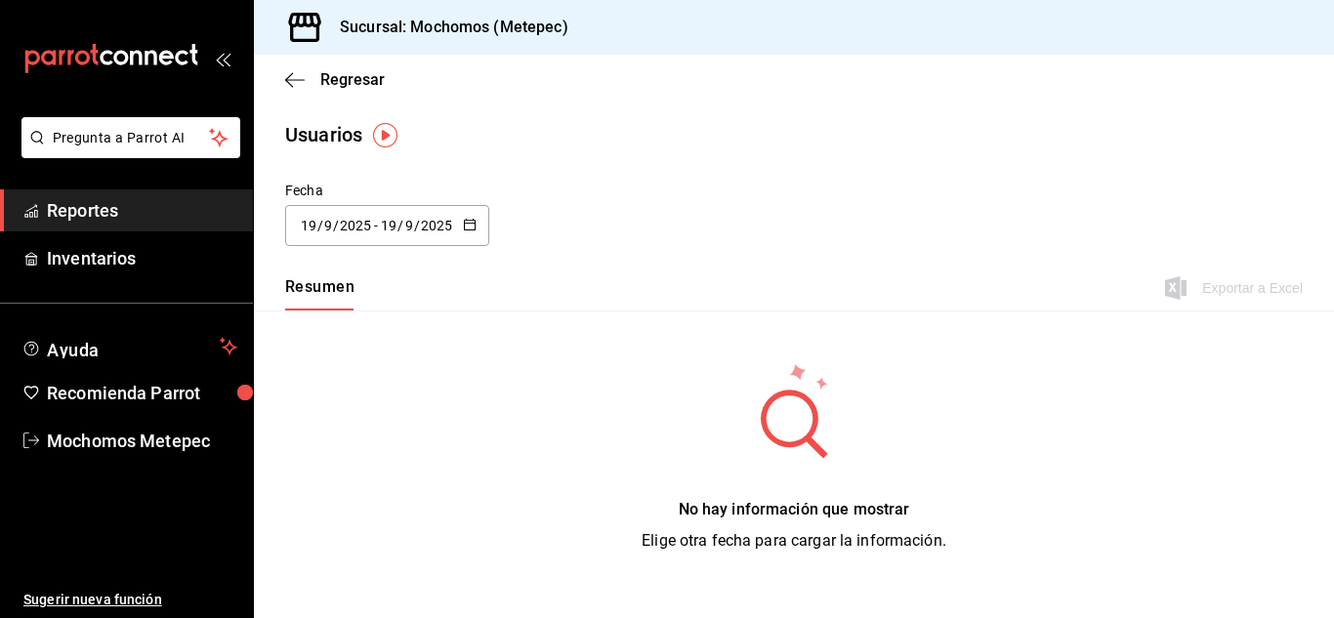
click at [467, 227] on icon "button" at bounding box center [470, 225] width 14 height 14
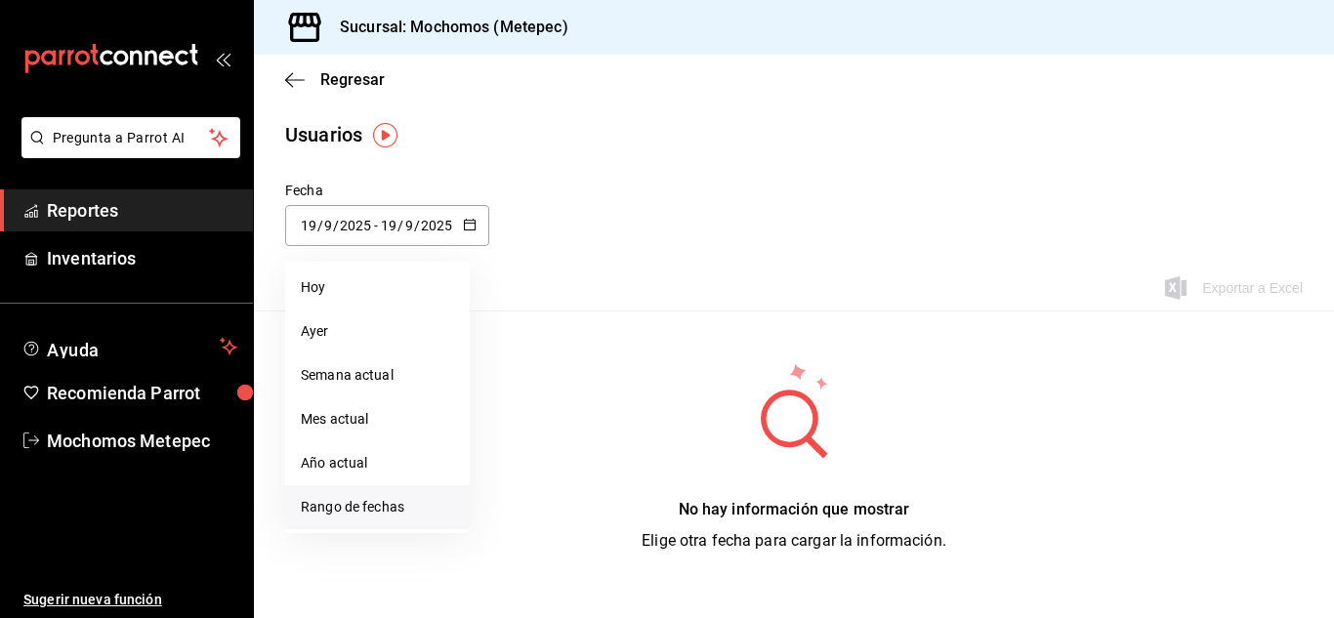
click at [352, 499] on li "Rango de fechas" at bounding box center [377, 507] width 185 height 44
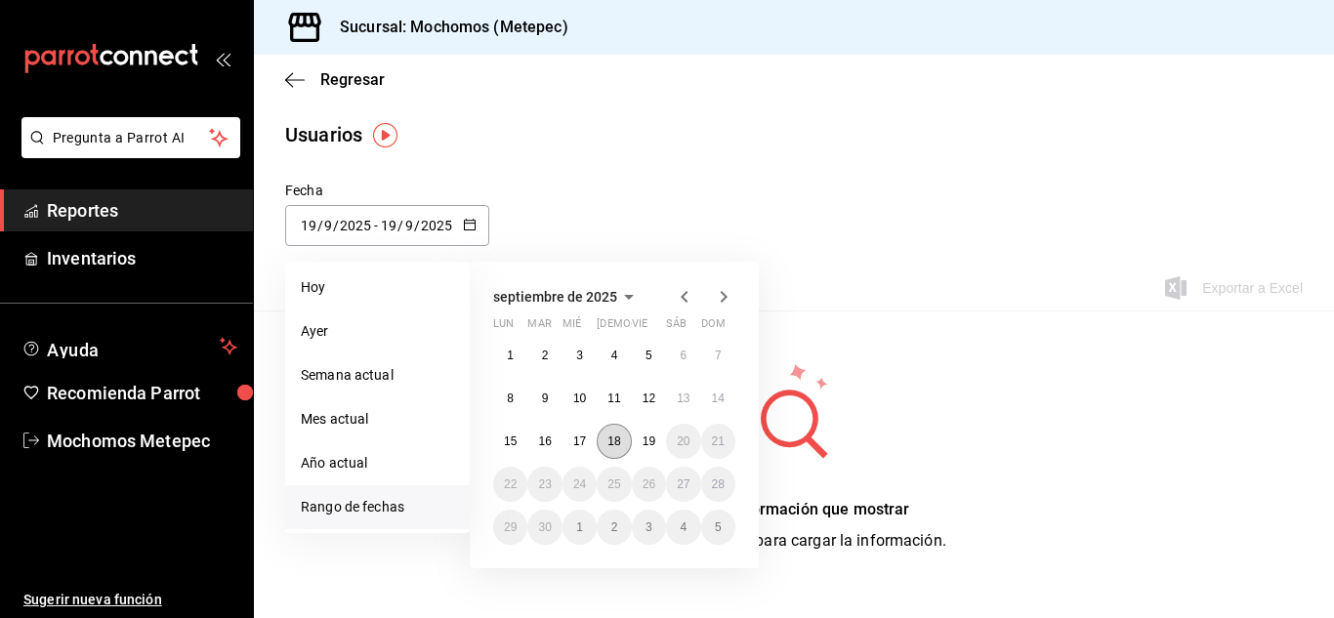
click at [611, 438] on abbr "18" at bounding box center [613, 441] width 13 height 14
click at [641, 438] on button "19" at bounding box center [649, 441] width 34 height 35
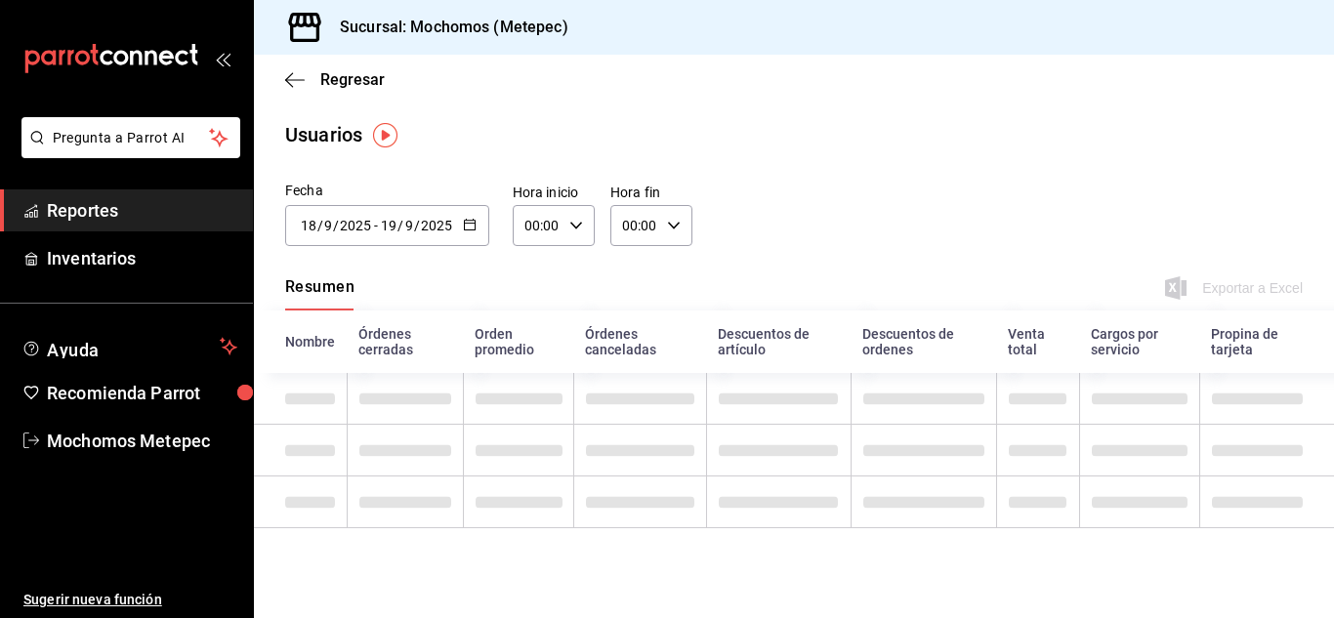
type input "[DATE]"
type input "18"
click at [570, 226] on icon "button" at bounding box center [576, 226] width 14 height 14
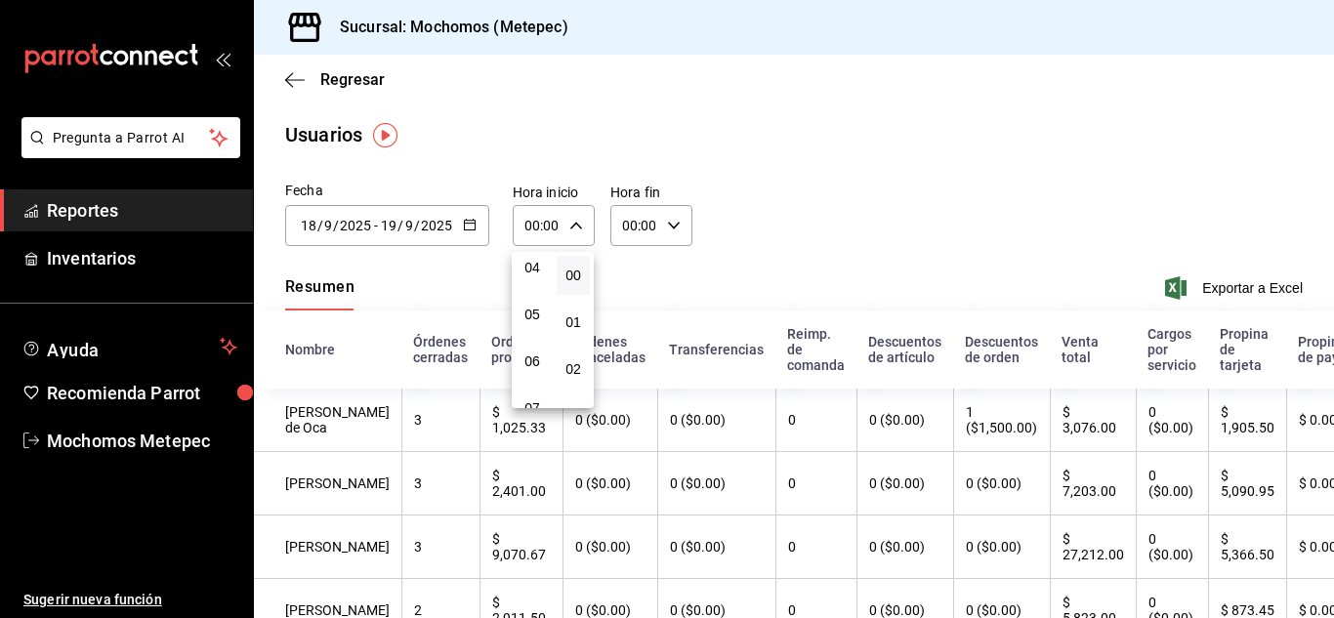
scroll to position [196, 0]
click at [534, 319] on span "05" at bounding box center [532, 314] width 10 height 16
type input "05:00"
click at [678, 226] on div at bounding box center [667, 309] width 1334 height 618
click at [670, 224] on icon "button" at bounding box center [674, 226] width 14 height 14
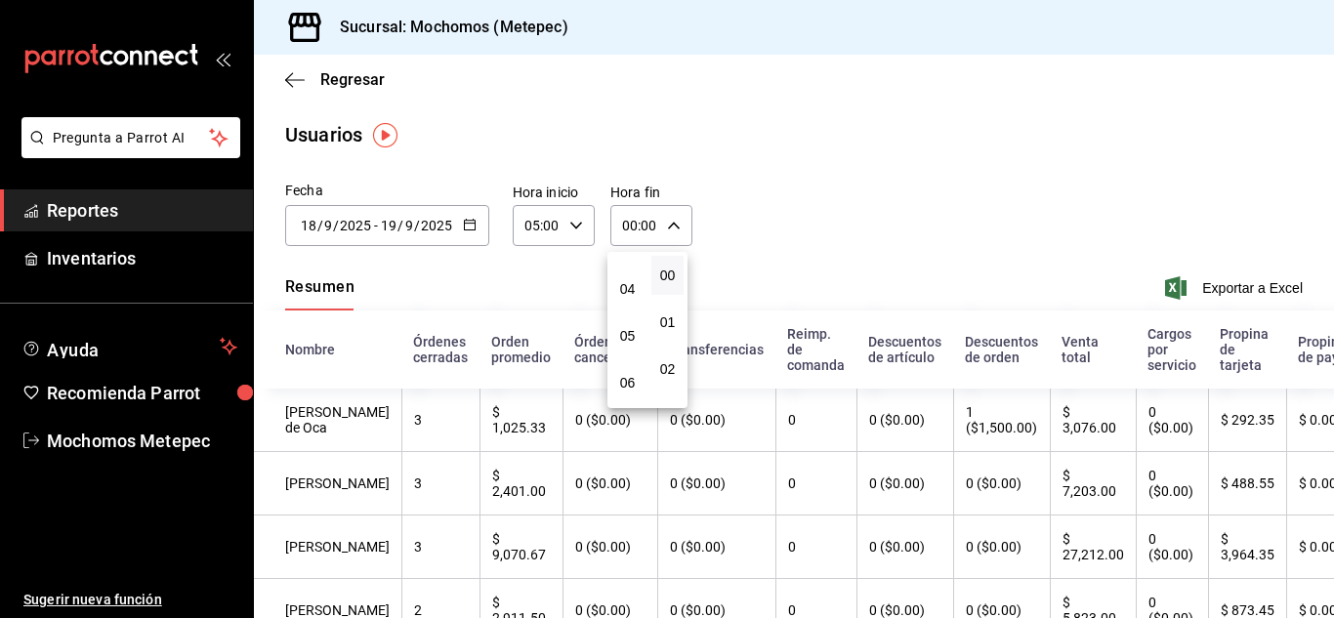
scroll to position [175, 0]
click at [632, 334] on span "05" at bounding box center [627, 335] width 9 height 16
type input "05:00"
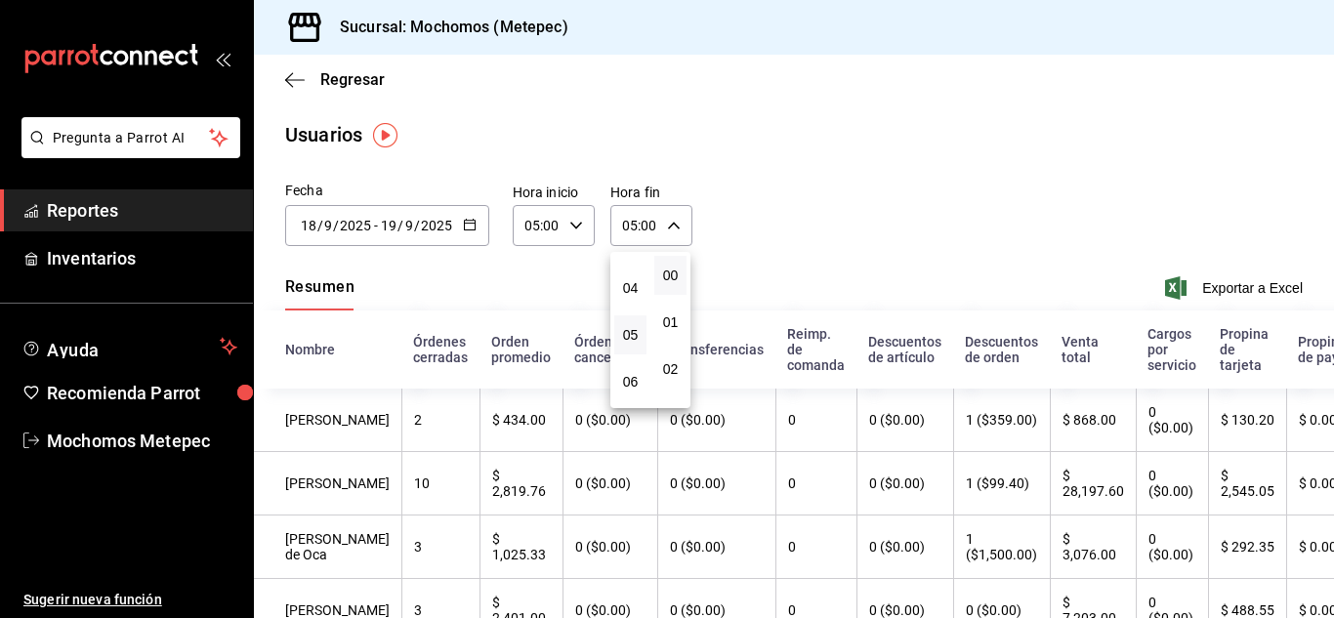
click at [931, 229] on div at bounding box center [667, 309] width 1334 height 618
click at [1224, 292] on span "Exportar a Excel" at bounding box center [1236, 287] width 134 height 23
click at [188, 432] on span "Mochomos Metepec" at bounding box center [142, 441] width 190 height 26
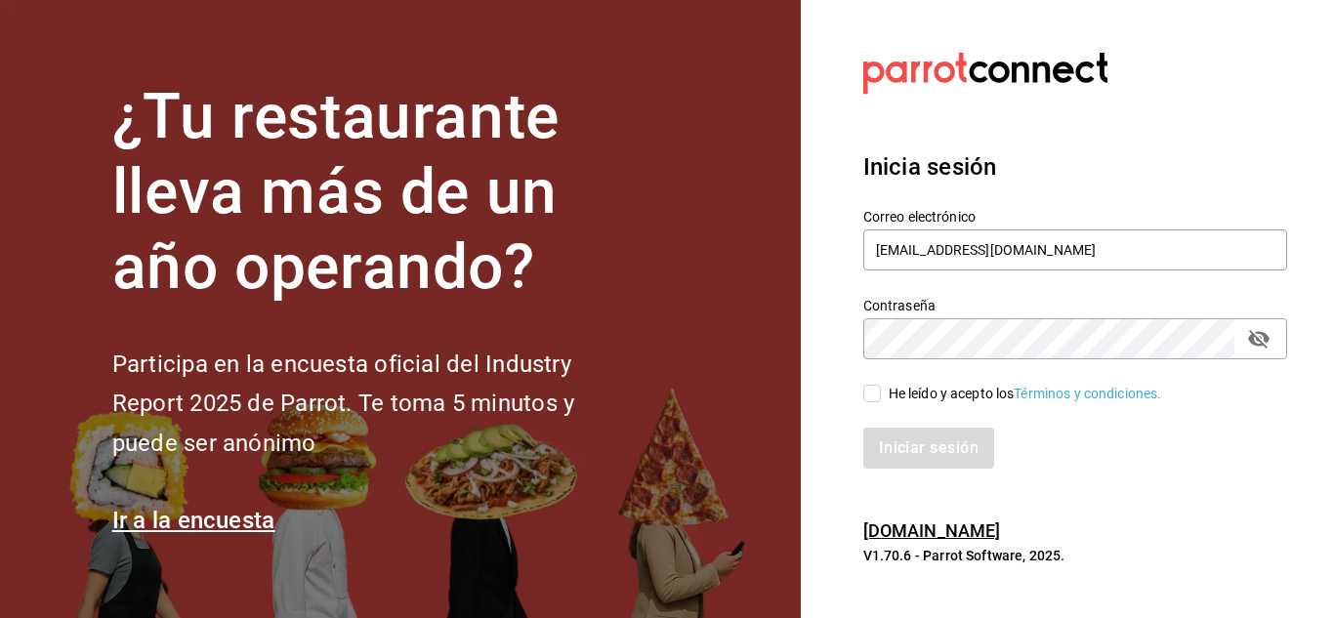
click at [874, 381] on div "He leído y acepto los Términos y condiciones." at bounding box center [1063, 381] width 447 height 45
click at [874, 390] on input "He leído y acepto los Términos y condiciones." at bounding box center [872, 394] width 18 height 18
checkbox input "true"
click at [900, 452] on button "Iniciar sesión" at bounding box center [929, 448] width 133 height 41
